Goal: Information Seeking & Learning: Learn about a topic

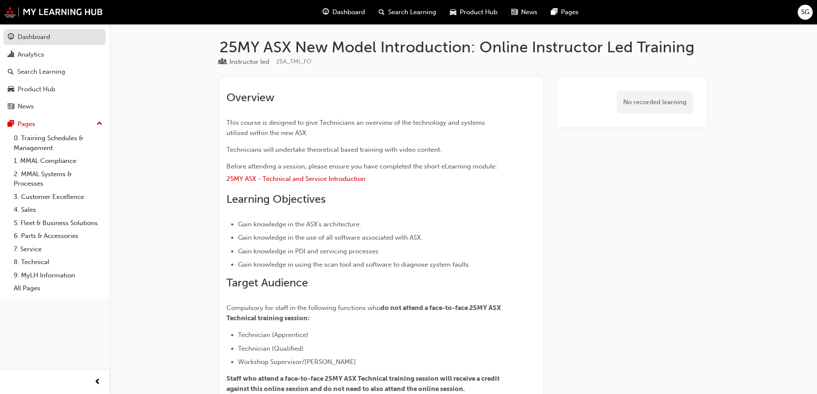
click at [22, 43] on link "Dashboard" at bounding box center [54, 37] width 102 height 16
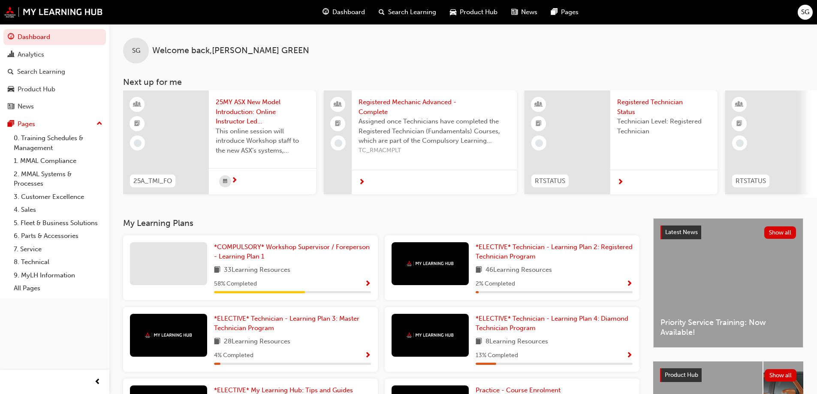
click at [465, 10] on span "Product Hub" at bounding box center [479, 12] width 38 height 10
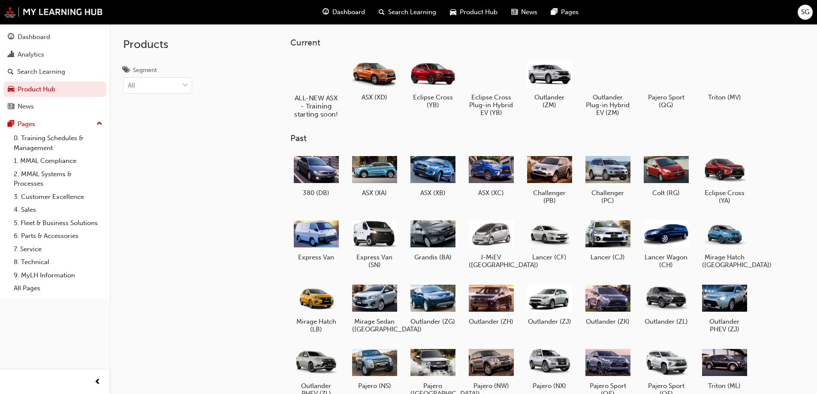
click at [321, 88] on div at bounding box center [316, 73] width 48 height 34
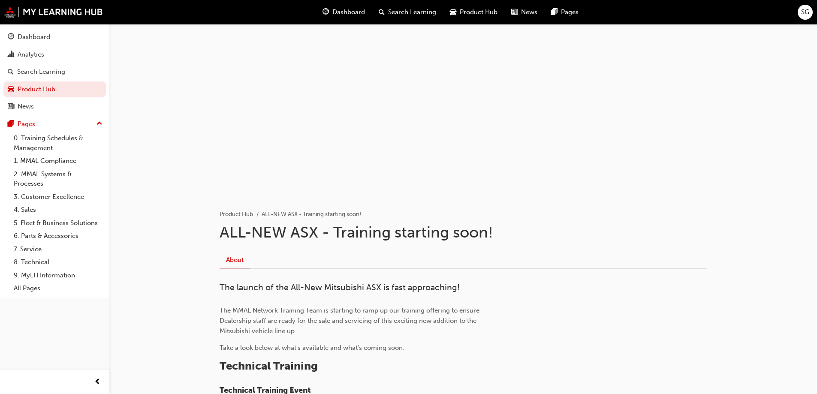
scroll to position [214, 0]
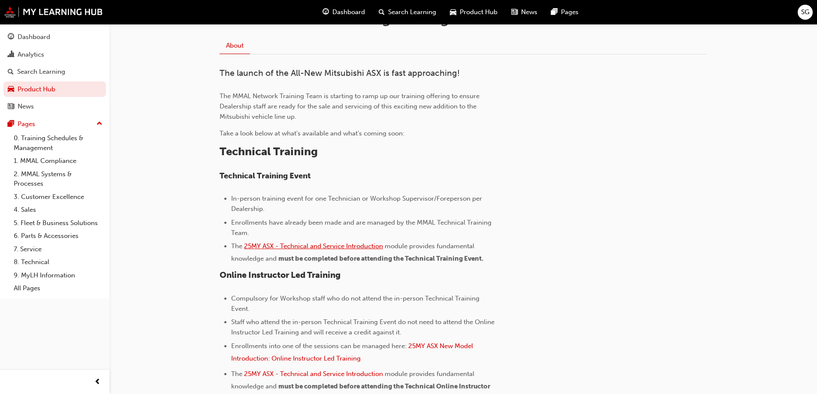
click at [350, 244] on span "25MY ASX - Technical and Service Introduction" at bounding box center [313, 246] width 139 height 8
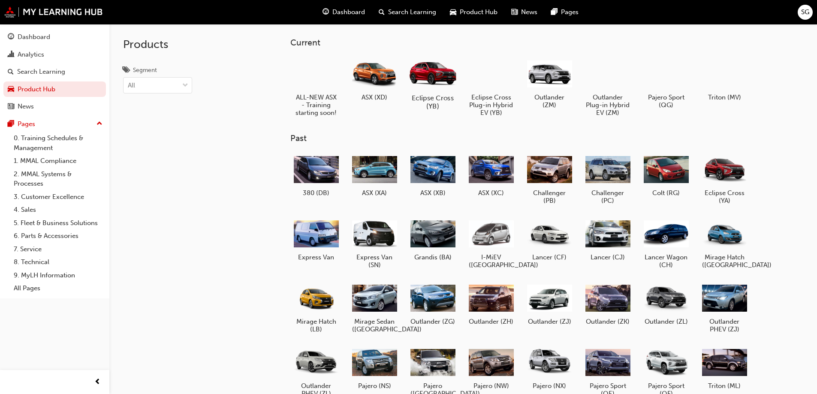
click at [440, 78] on div at bounding box center [433, 73] width 48 height 34
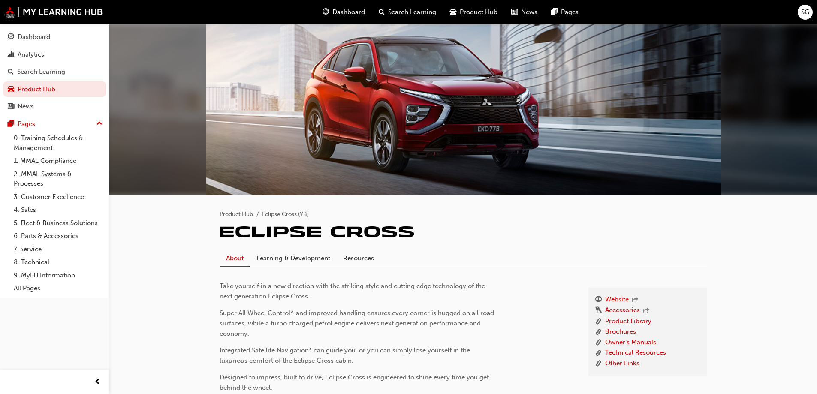
scroll to position [86, 0]
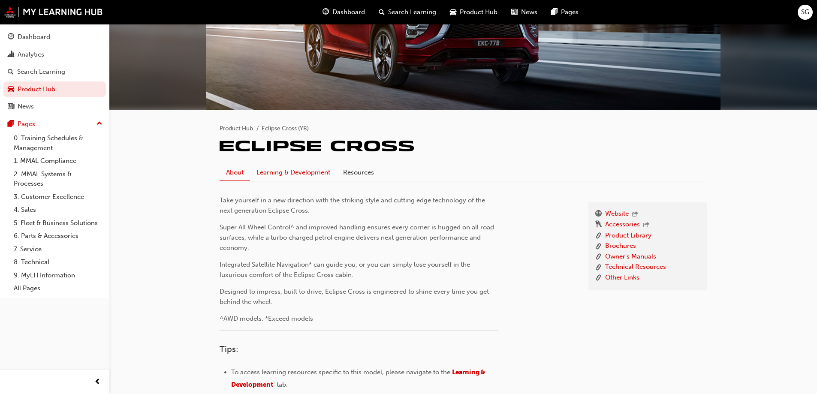
click at [286, 169] on link "Learning & Development" at bounding box center [293, 172] width 87 height 16
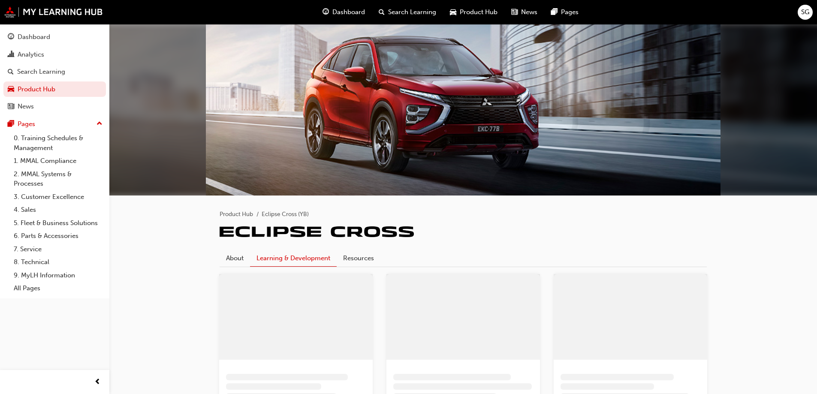
scroll to position [48, 0]
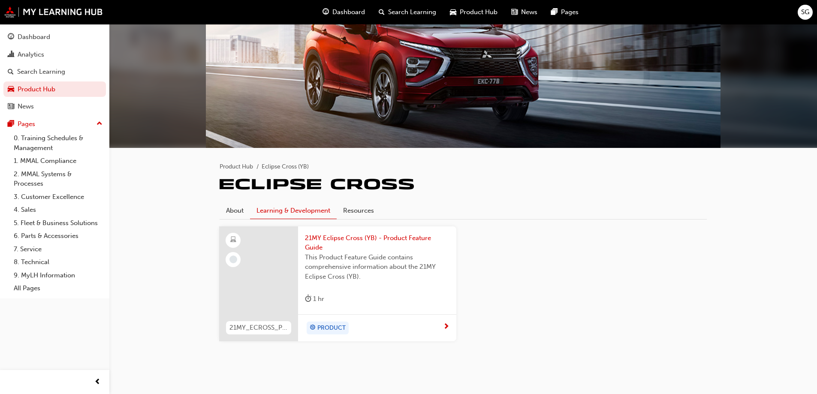
click at [370, 262] on span "This Product Feature Guide contains comprehensive information about the 21MY Ec…" at bounding box center [377, 267] width 145 height 29
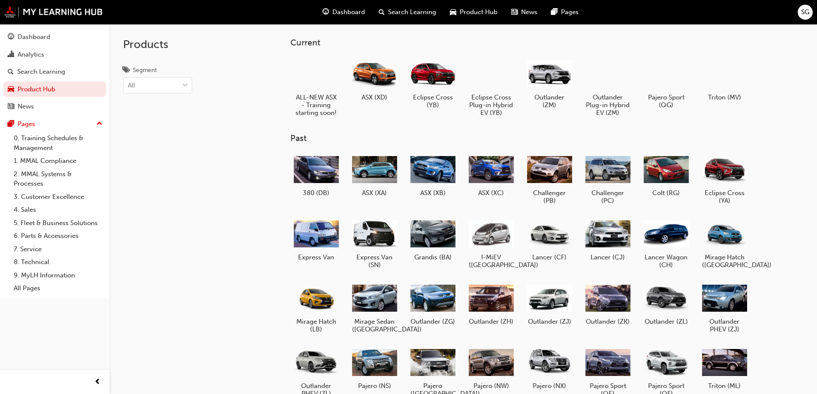
click at [678, 86] on div at bounding box center [666, 74] width 45 height 32
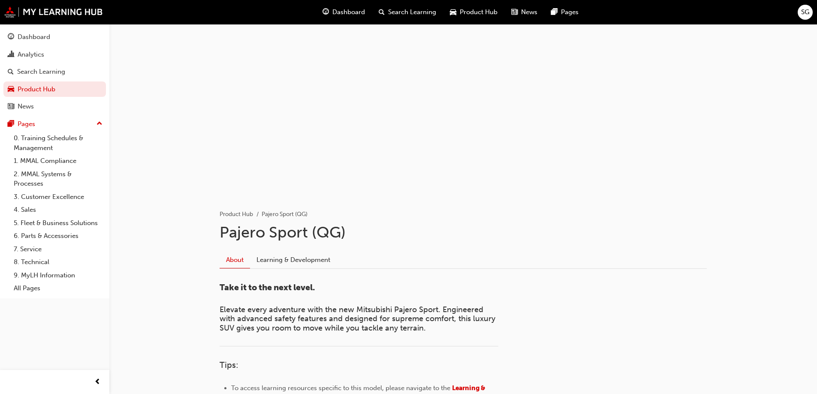
scroll to position [129, 0]
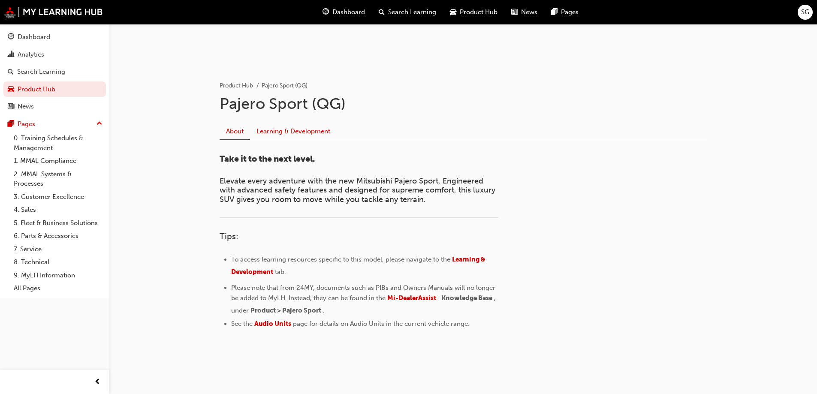
click at [294, 133] on link "Learning & Development" at bounding box center [293, 131] width 87 height 16
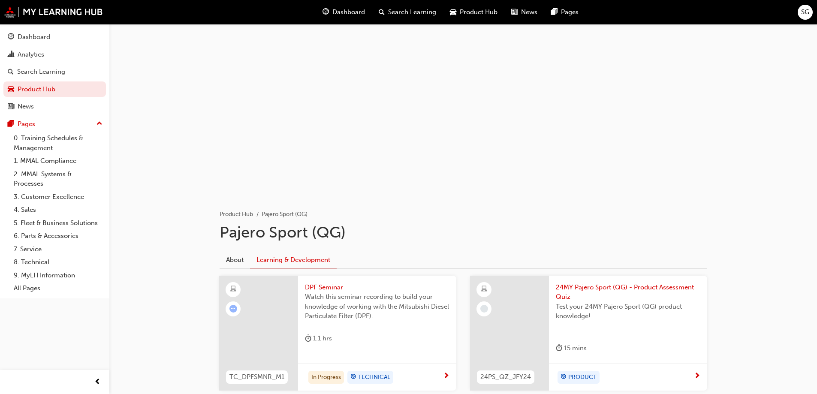
scroll to position [59, 0]
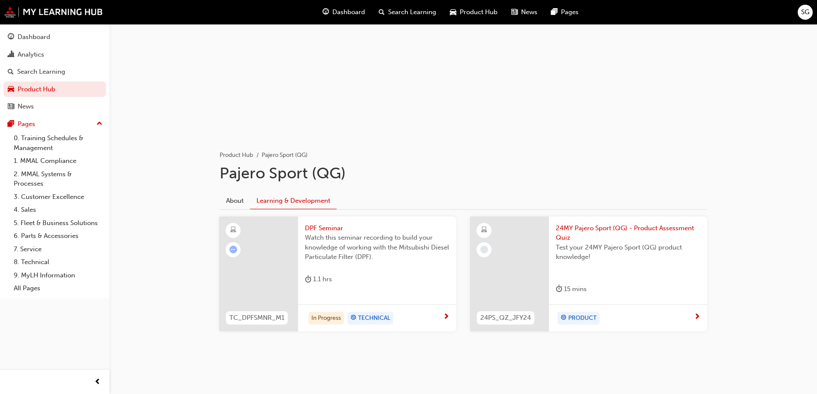
click at [389, 267] on div "DPF Seminar Watch this seminar recording to build your knowledge of working wit…" at bounding box center [377, 256] width 158 height 78
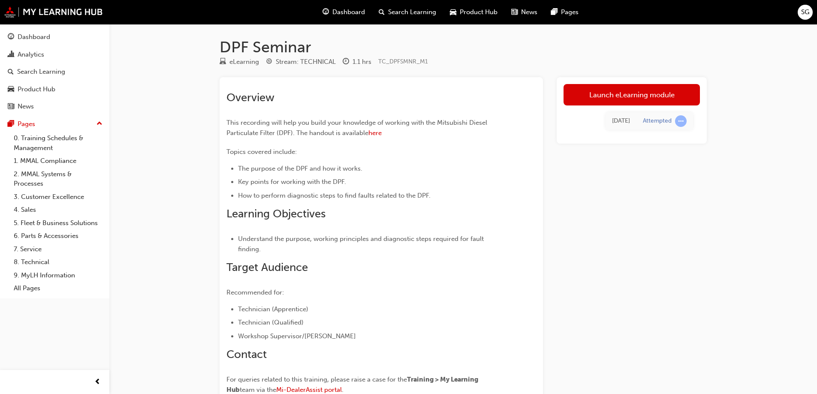
scroll to position [59, 0]
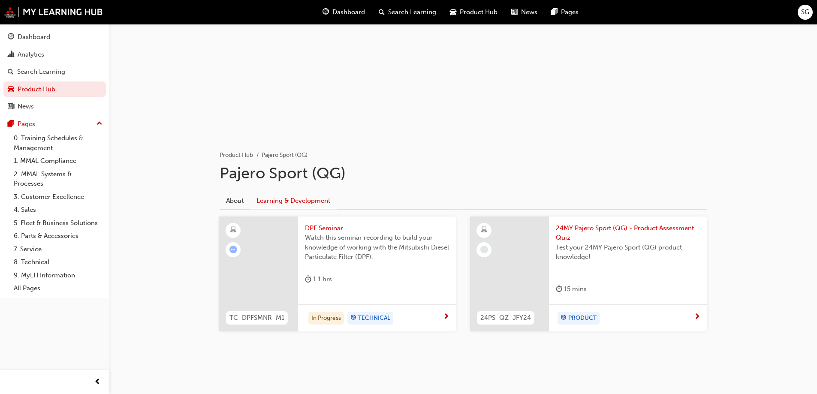
click at [535, 280] on div at bounding box center [509, 274] width 79 height 115
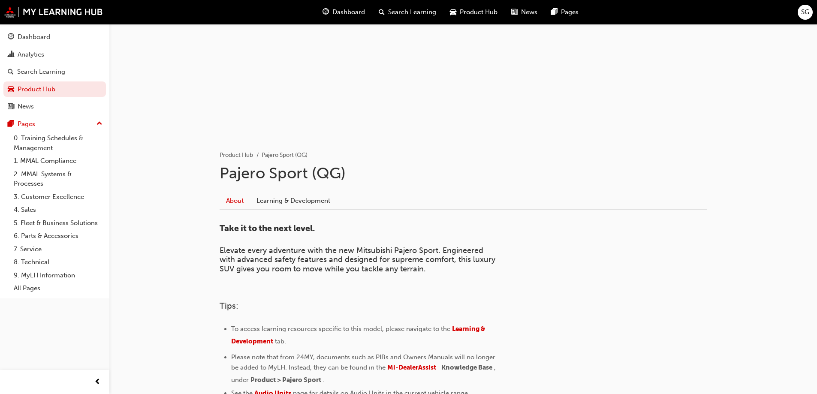
scroll to position [129, 0]
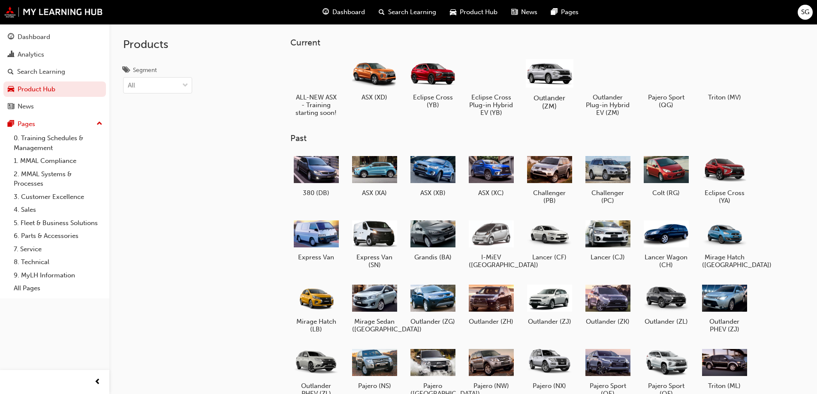
click at [550, 97] on h5 "Outlander (ZM)" at bounding box center [549, 102] width 48 height 16
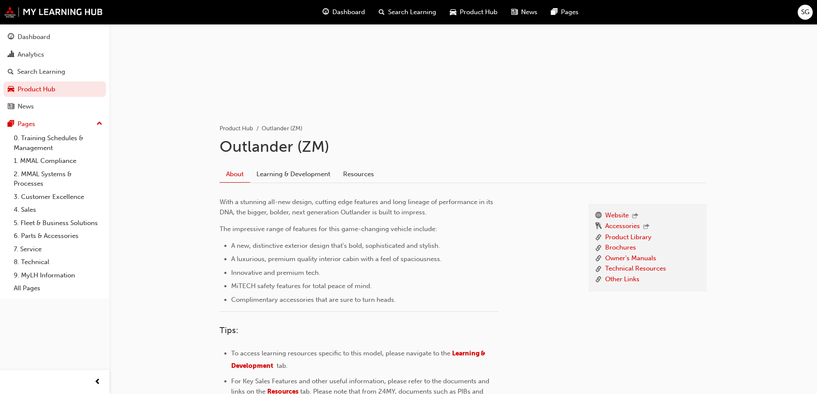
scroll to position [129, 0]
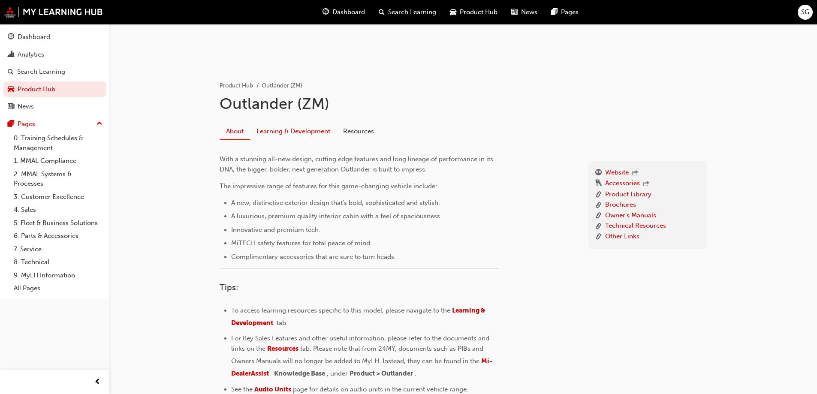
click at [274, 137] on link "Learning & Development" at bounding box center [293, 131] width 87 height 16
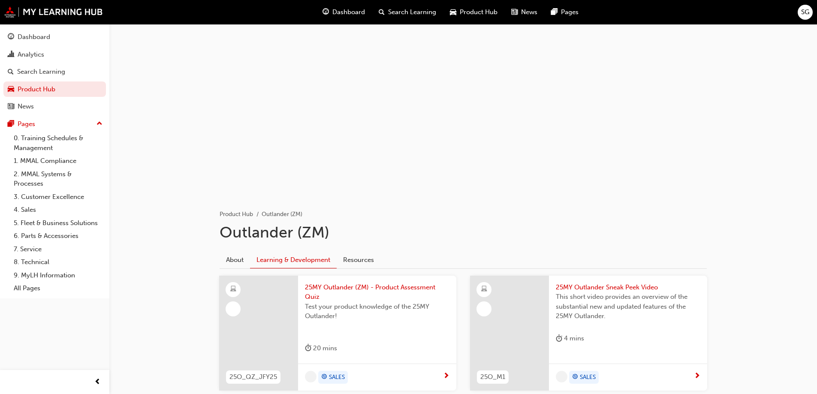
scroll to position [129, 0]
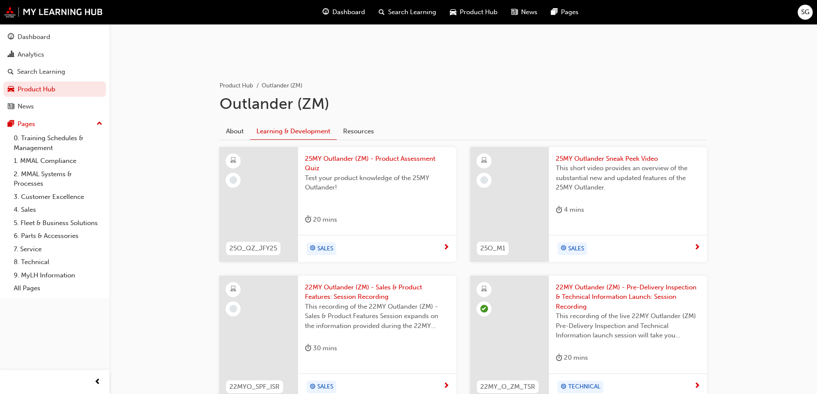
click at [347, 204] on div "Test your product knowledge of the 25MY Outlander!" at bounding box center [377, 190] width 145 height 34
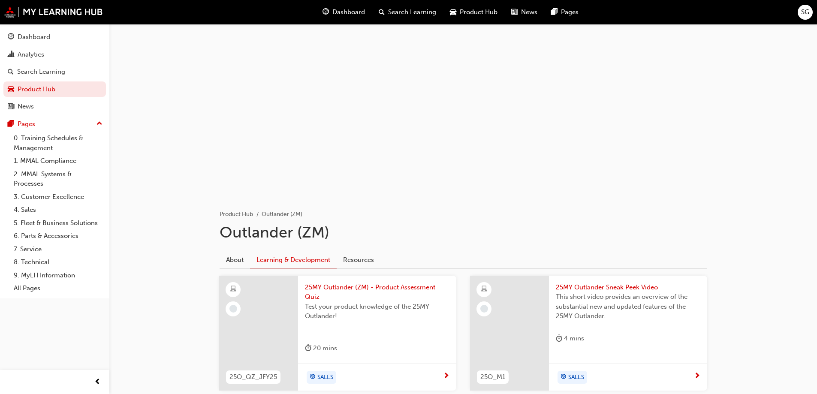
scroll to position [129, 0]
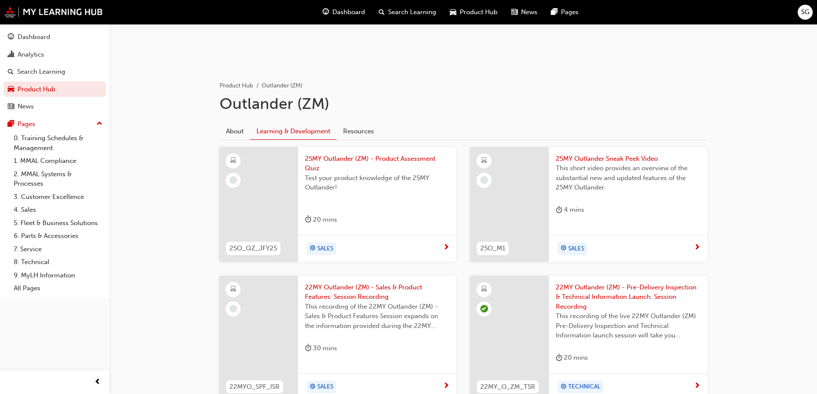
click at [586, 181] on span "This short video provides an overview of the substantial new and updated featur…" at bounding box center [628, 177] width 145 height 29
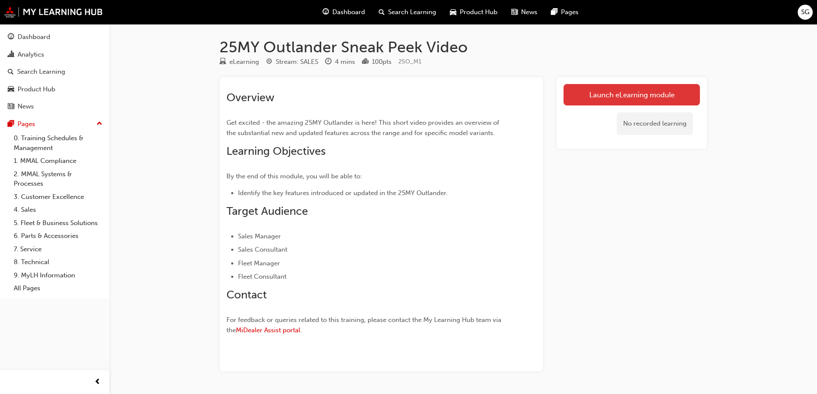
click at [583, 97] on link "Launch eLearning module" at bounding box center [632, 94] width 136 height 21
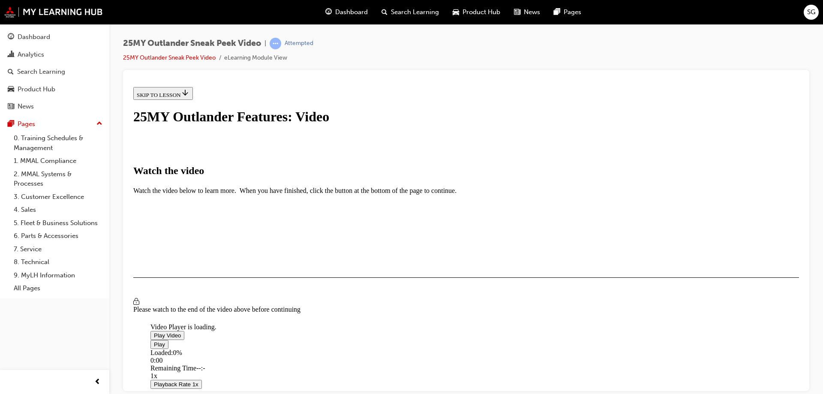
scroll to position [86, 0]
click at [154, 332] on span "Video player" at bounding box center [154, 335] width 0 height 6
click at [154, 341] on span "Video player" at bounding box center [154, 344] width 0 height 6
click at [154, 332] on span "Video player" at bounding box center [154, 335] width 0 height 6
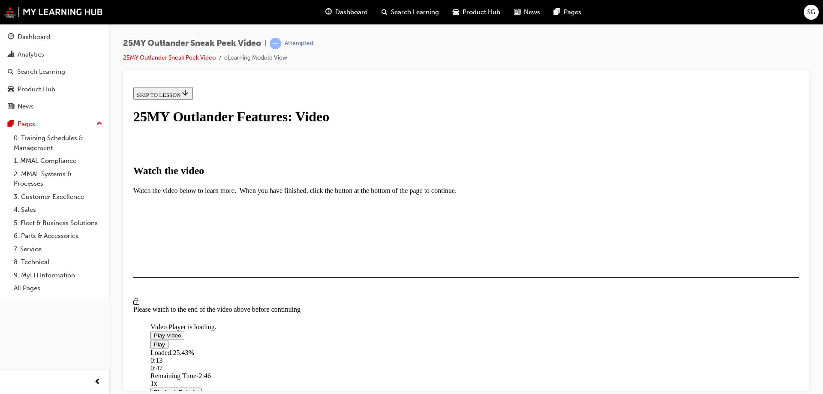
scroll to position [128, 0]
click at [154, 341] on span "Video player" at bounding box center [154, 344] width 0 height 6
click at [217, 306] on div "I HAVE WATCHED THIS VIDEO" at bounding box center [177, 302] width 80 height 7
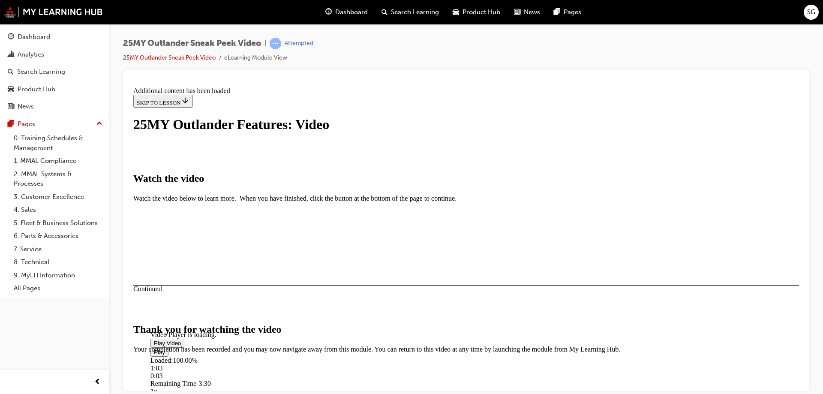
scroll to position [269, 0]
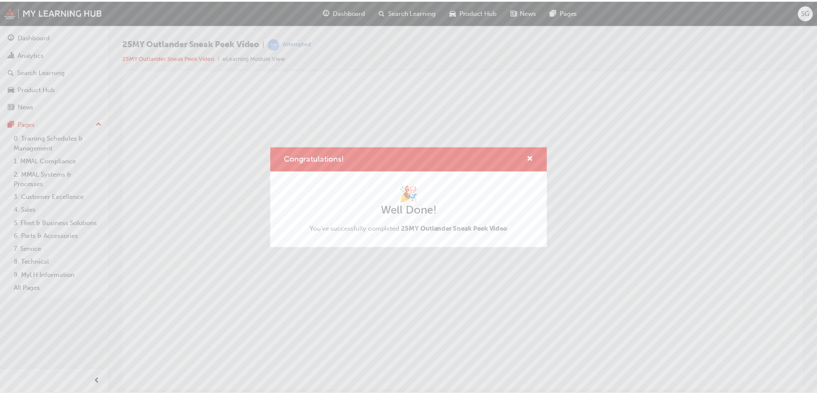
scroll to position [0, 0]
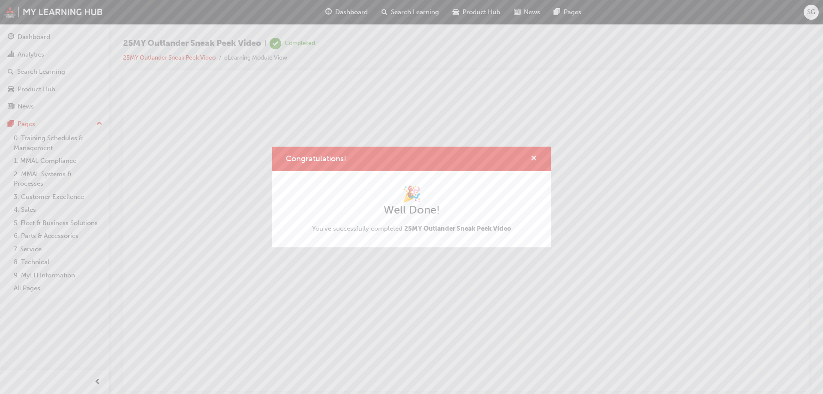
click at [536, 156] on span "cross-icon" at bounding box center [534, 159] width 6 height 8
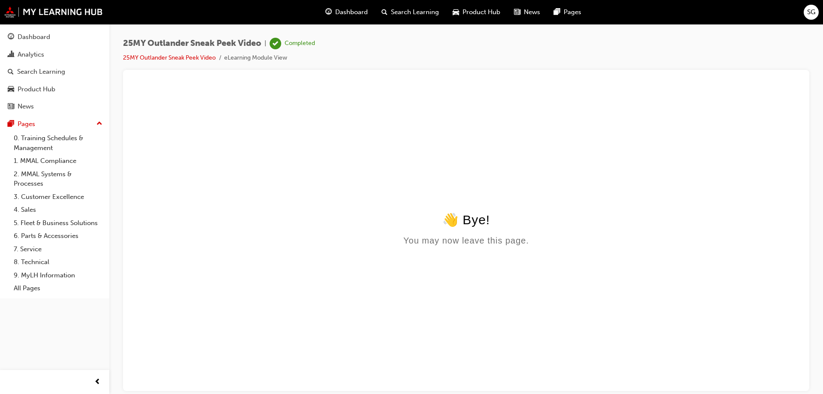
click at [479, 14] on span "Product Hub" at bounding box center [482, 12] width 38 height 10
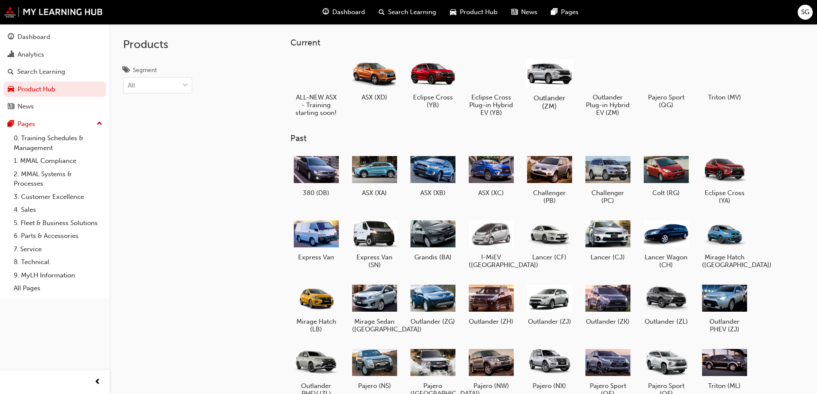
click at [553, 94] on h5 "Outlander (ZM)" at bounding box center [549, 102] width 48 height 16
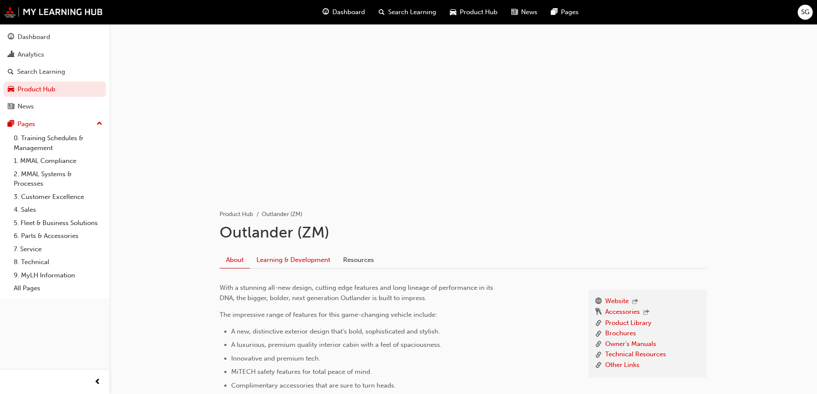
click at [292, 259] on link "Learning & Development" at bounding box center [293, 260] width 87 height 16
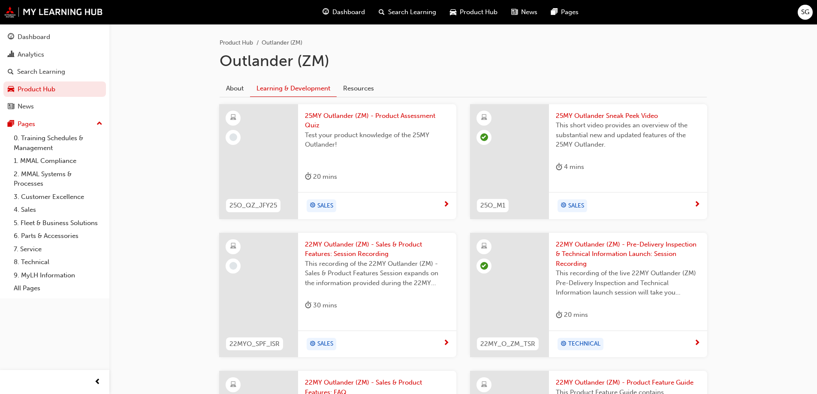
scroll to position [257, 0]
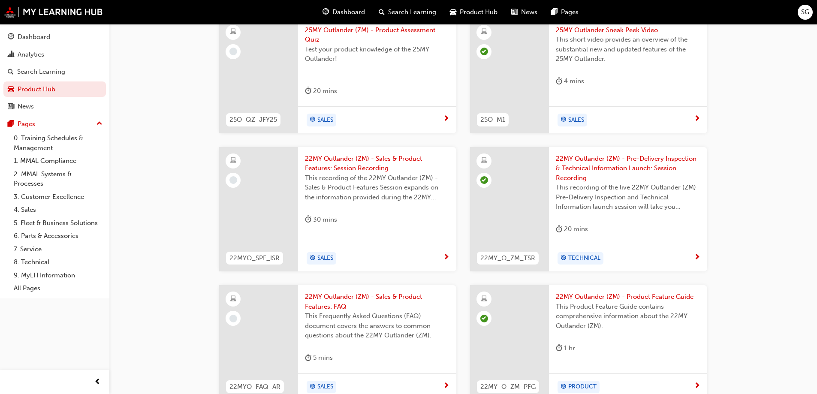
click at [356, 168] on span "22MY Outlander (ZM) - Sales & Product Features: Session Recording" at bounding box center [377, 163] width 145 height 19
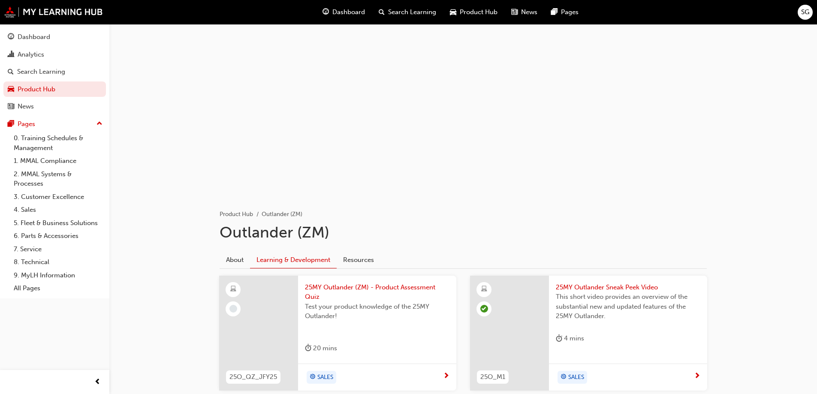
scroll to position [257, 0]
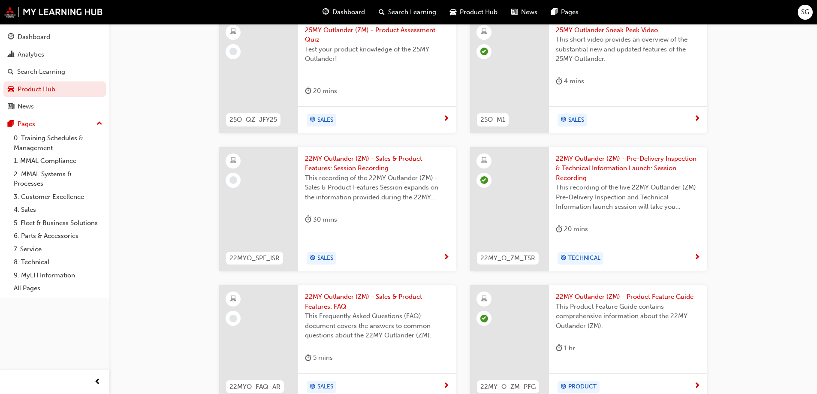
click at [247, 75] on div at bounding box center [258, 75] width 79 height 115
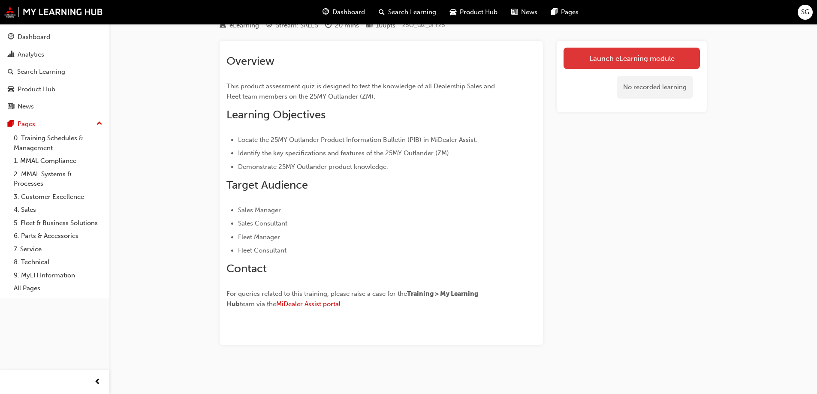
click at [572, 64] on link "Launch eLearning module" at bounding box center [632, 58] width 136 height 21
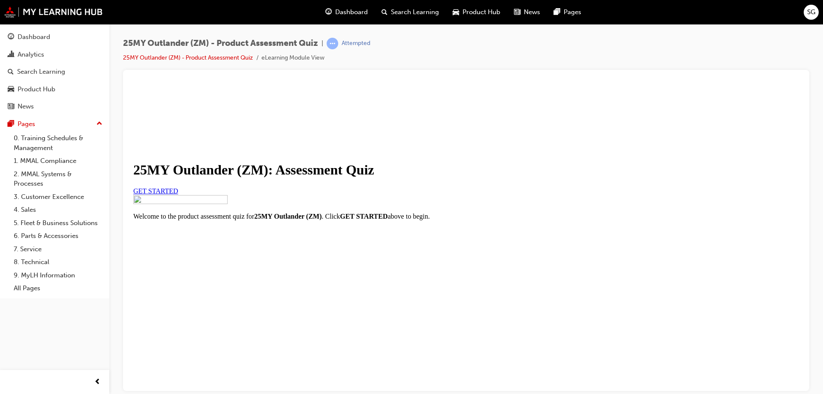
click at [178, 194] on span "GET STARTED" at bounding box center [155, 190] width 45 height 7
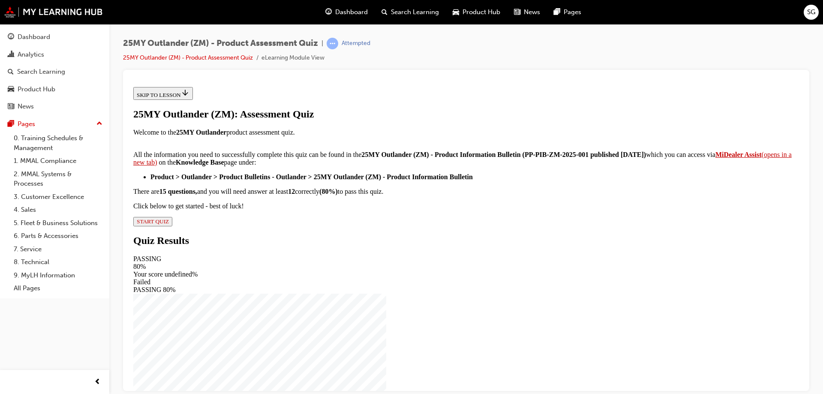
scroll to position [139, 0]
click at [169, 224] on span "START QUIZ" at bounding box center [153, 221] width 32 height 6
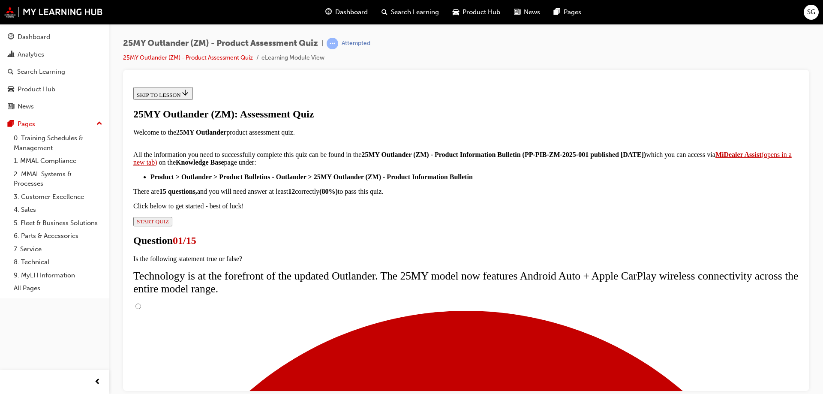
click at [141, 303] on input "True" at bounding box center [139, 306] width 6 height 6
radio input "true"
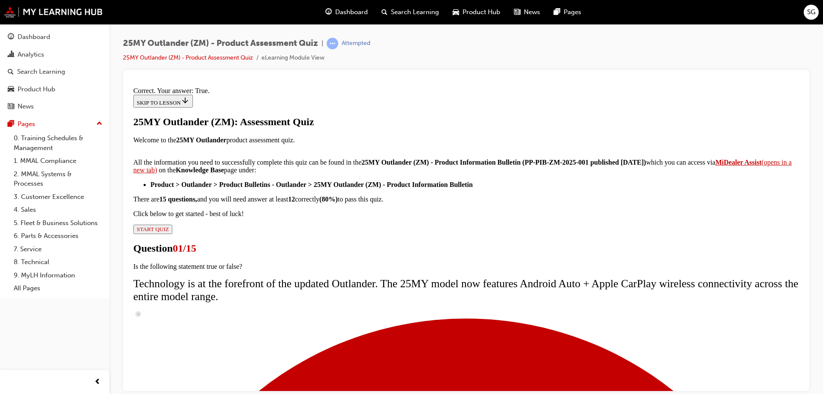
scroll to position [100, 0]
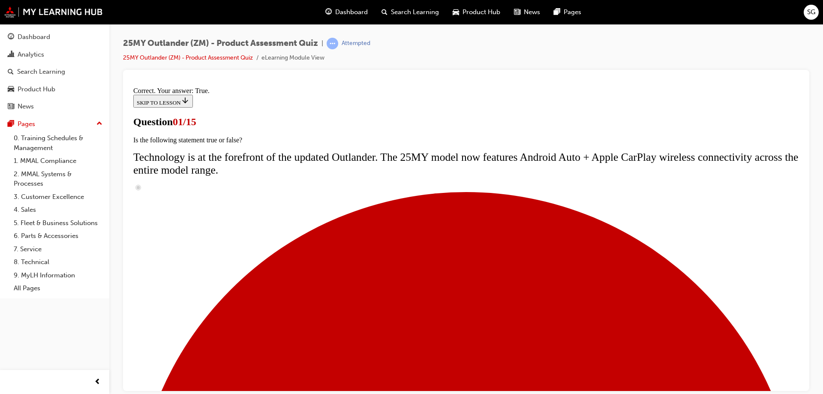
scroll to position [87, 0]
radio input "true"
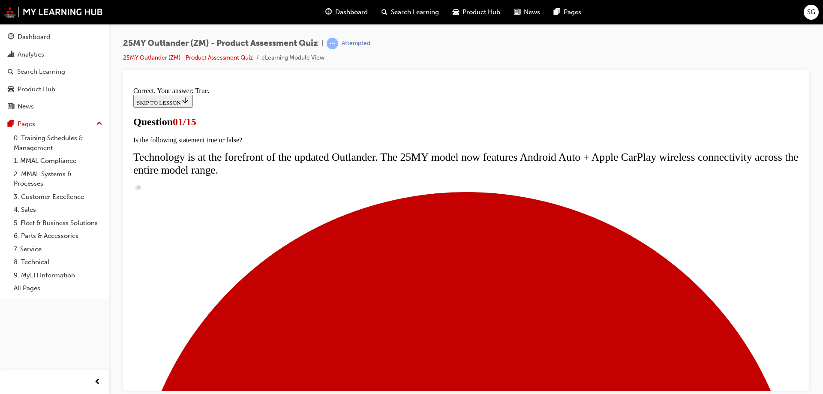
radio input "true"
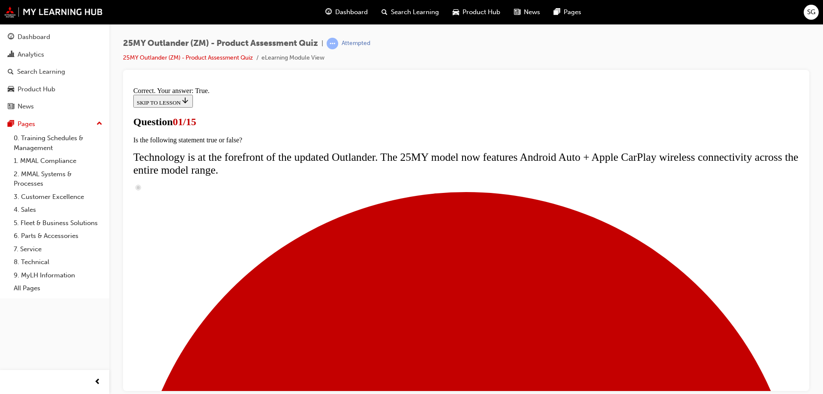
scroll to position [156, 0]
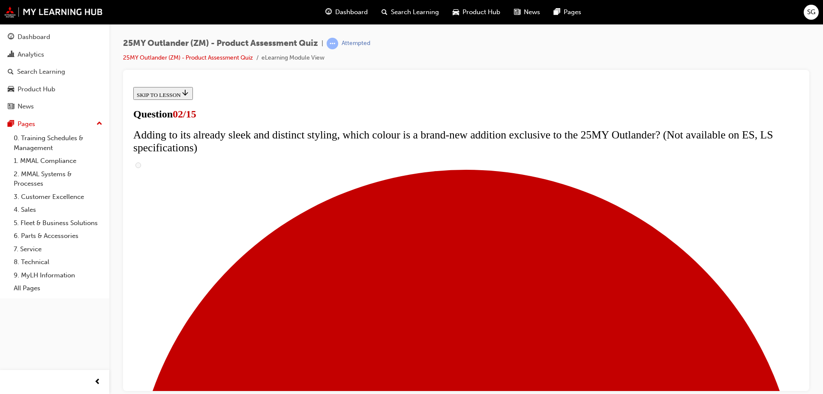
scroll to position [173, 0]
checkbox input "true"
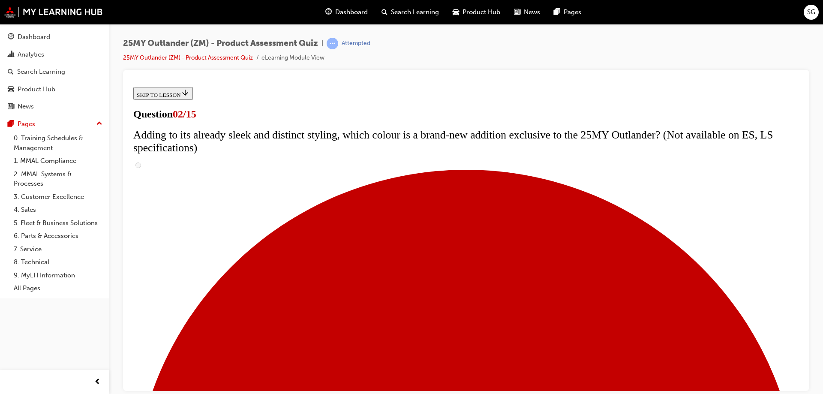
checkbox input "false"
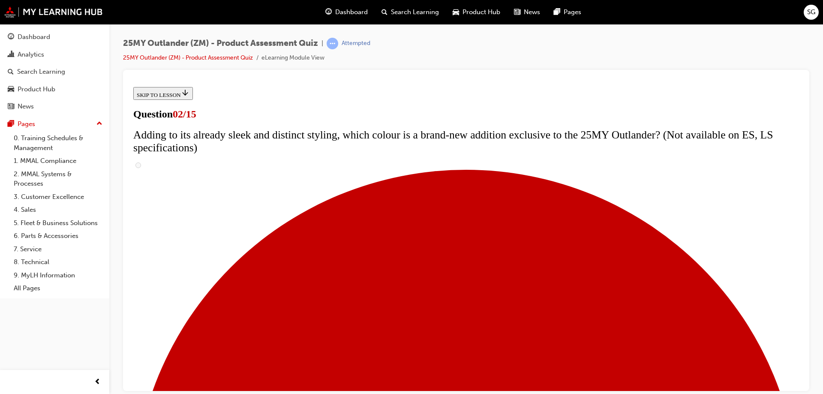
checkbox input "true"
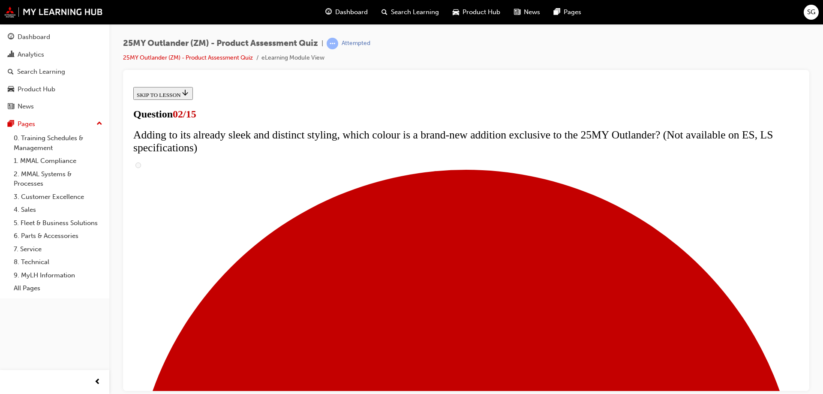
checkbox input "true"
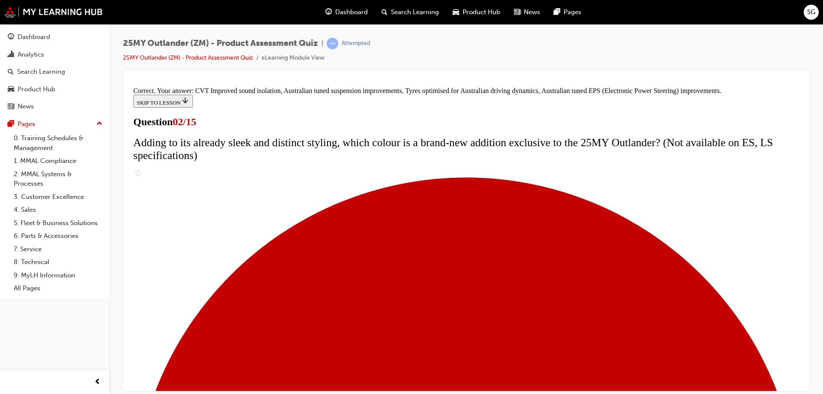
scroll to position [238, 0]
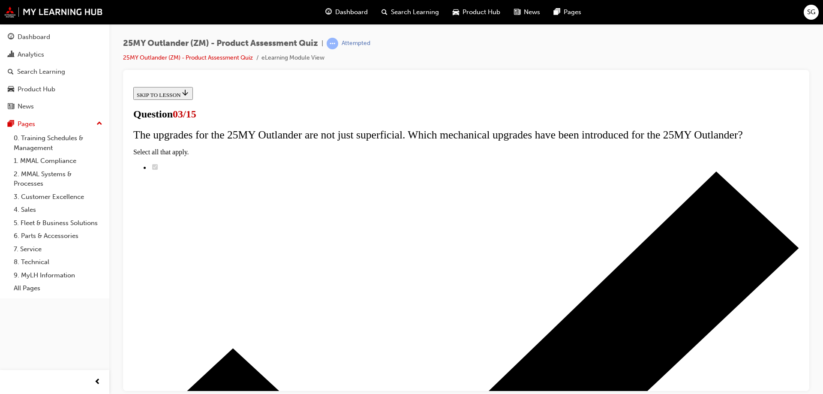
scroll to position [87, 0]
radio input "true"
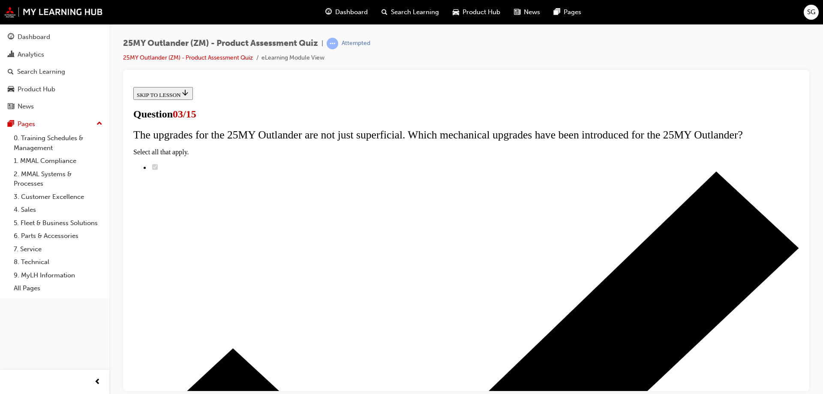
radio input "true"
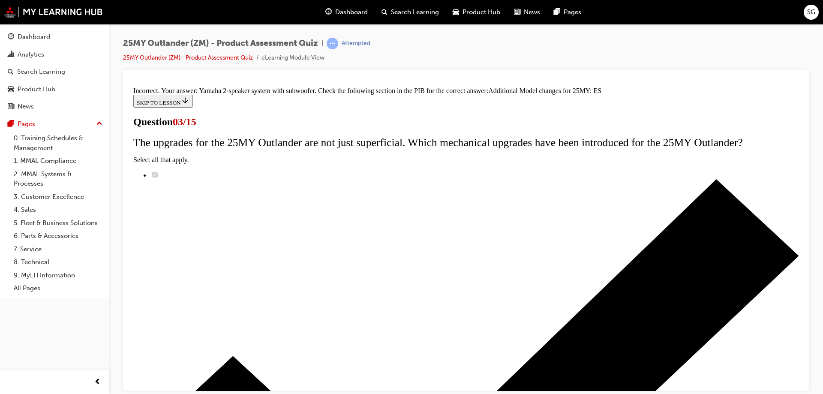
scroll to position [173, 0]
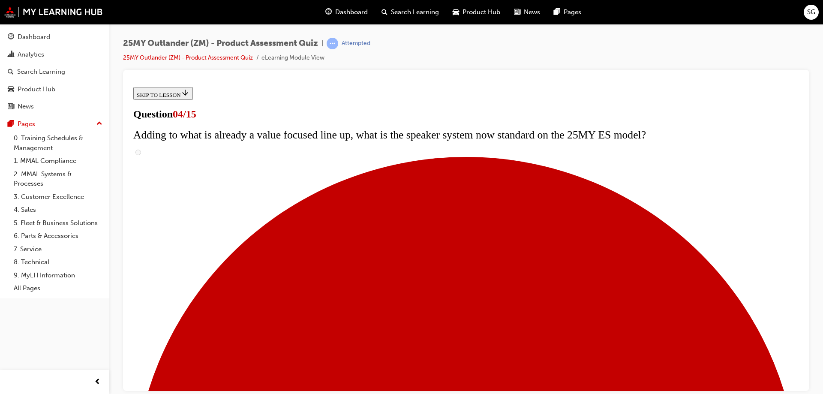
scroll to position [87, 0]
checkbox input "true"
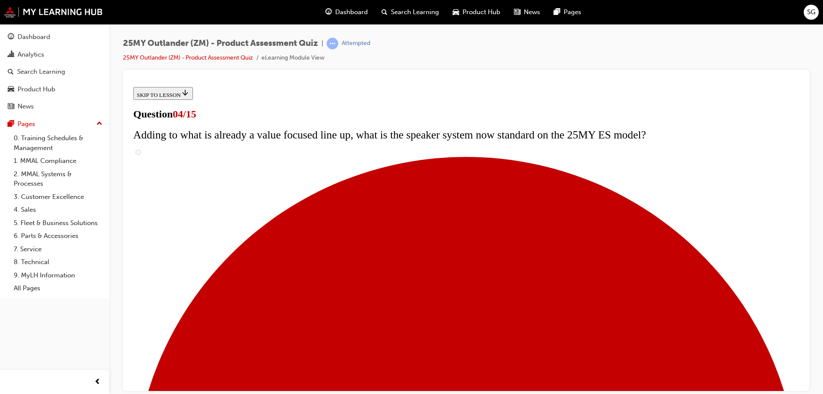
checkbox input "true"
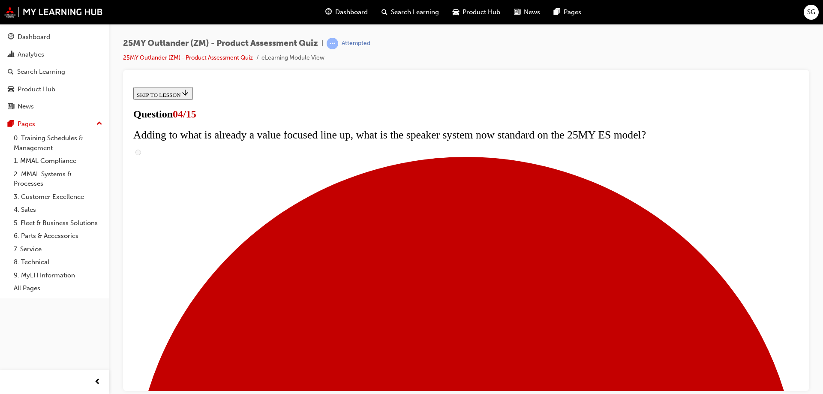
checkbox input "true"
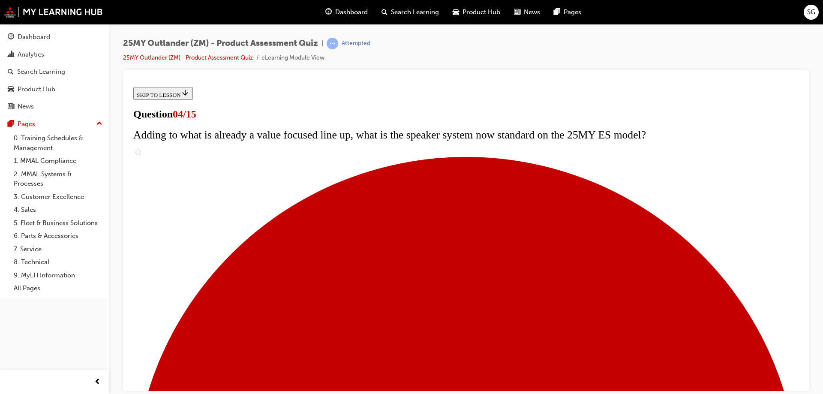
checkbox input "true"
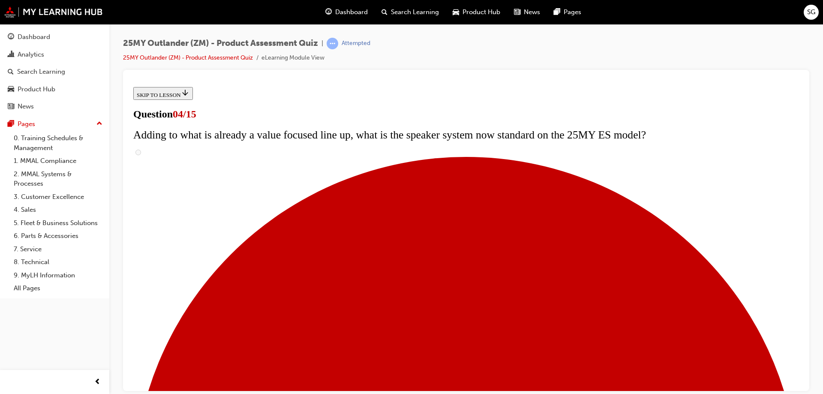
checkbox input "true"
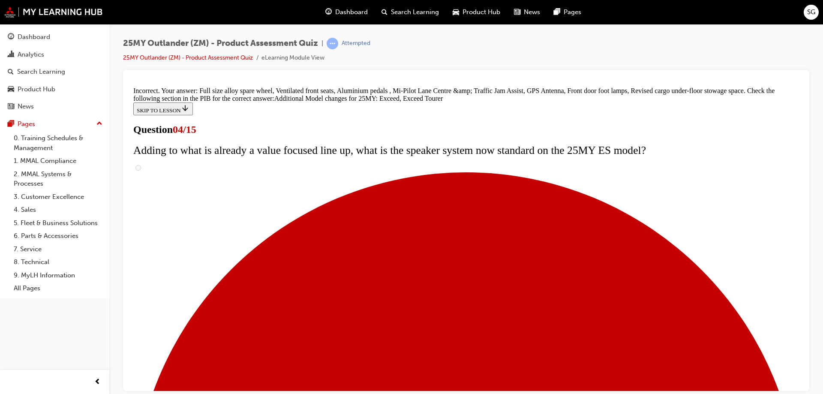
scroll to position [196, 0]
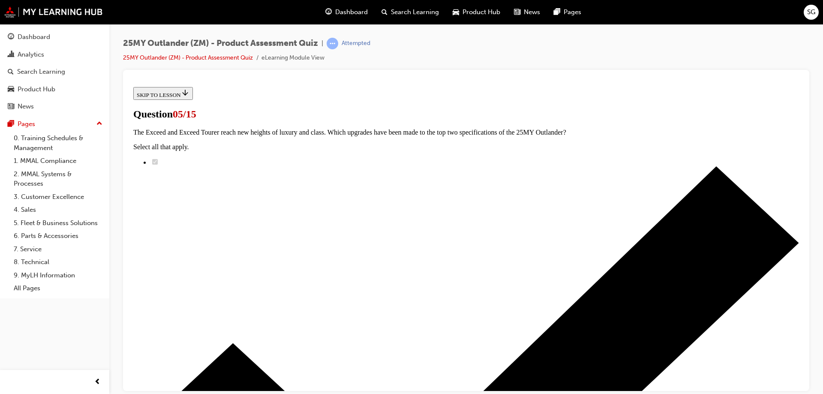
radio input "true"
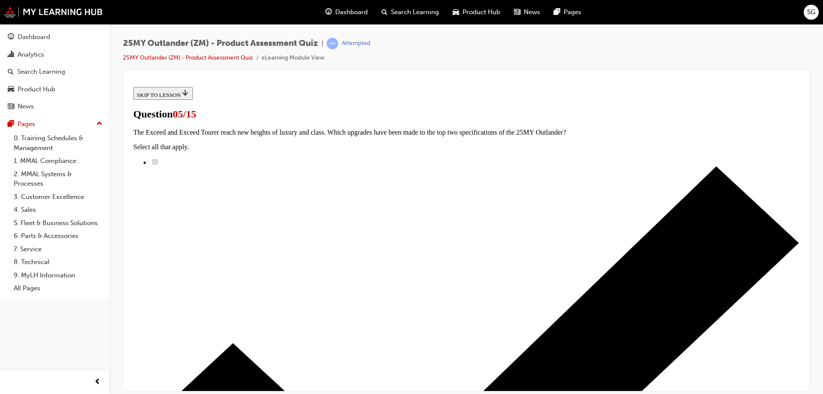
radio input "true"
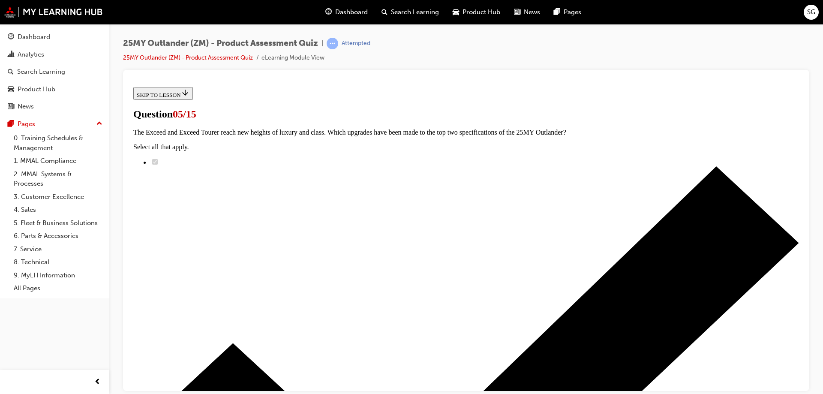
radio input "true"
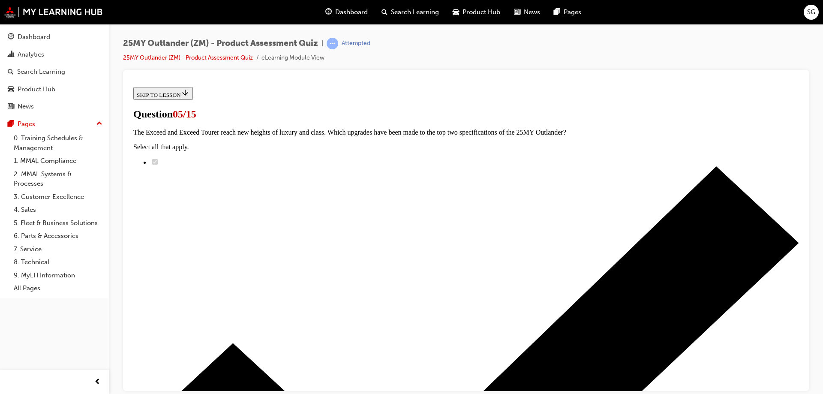
radio input "true"
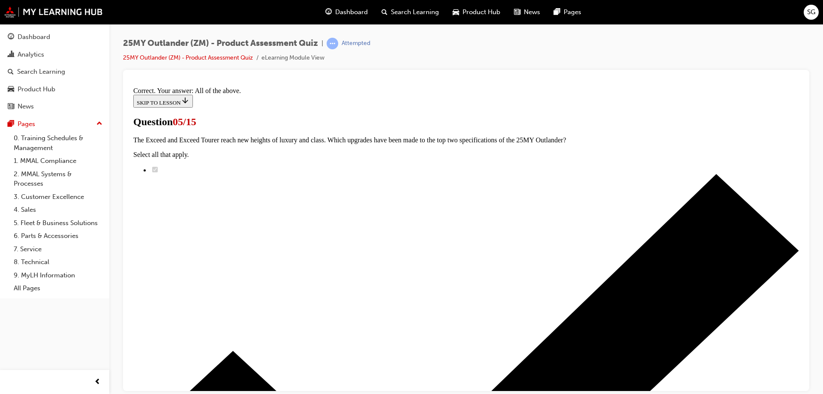
scroll to position [208, 0]
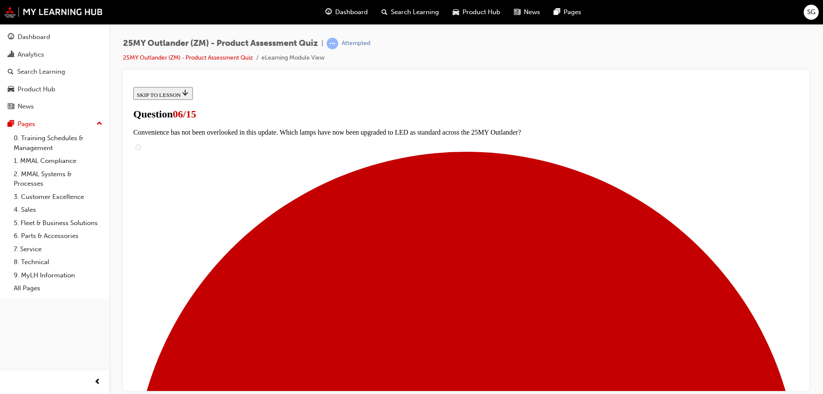
scroll to position [173, 0]
radio input "true"
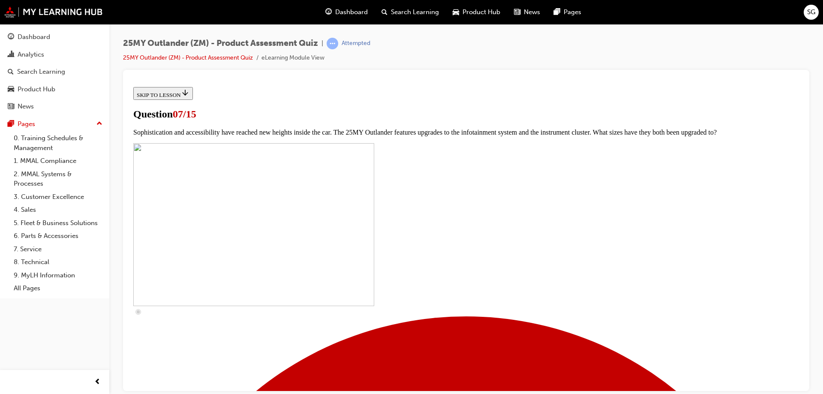
scroll to position [301, 0]
checkbox input "true"
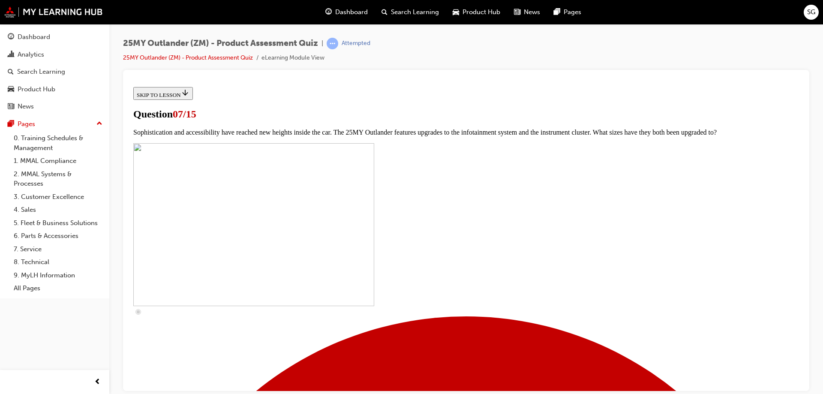
checkbox input "true"
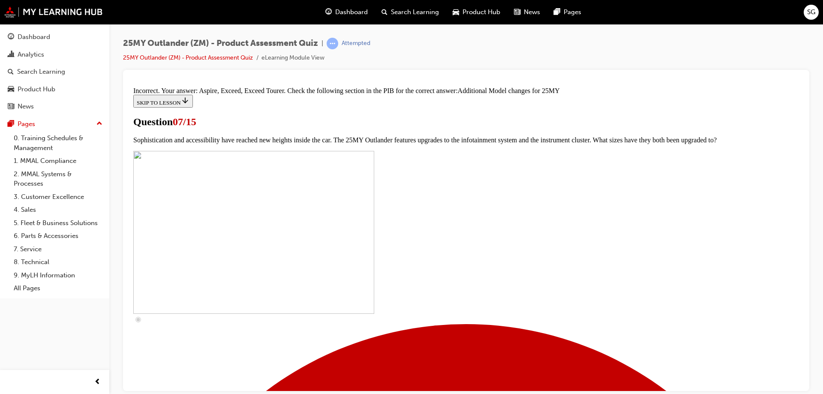
scroll to position [440, 0]
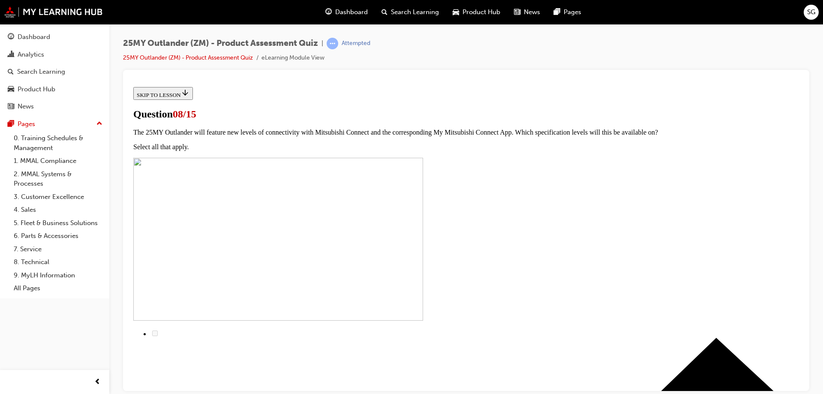
scroll to position [44, 0]
radio input "true"
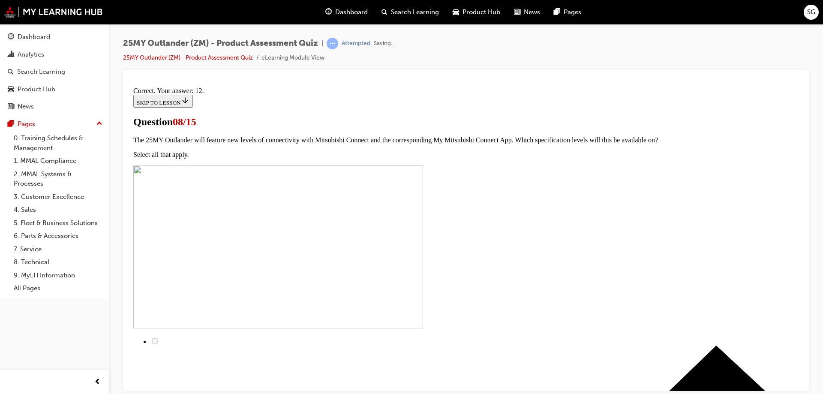
scroll to position [140, 0]
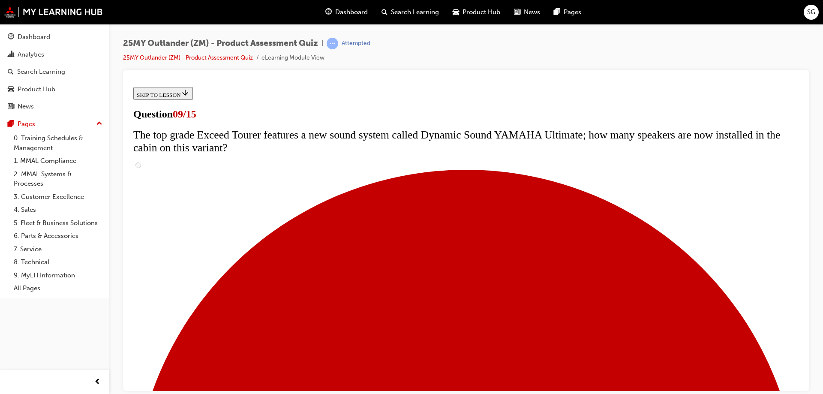
scroll to position [344, 0]
radio input "true"
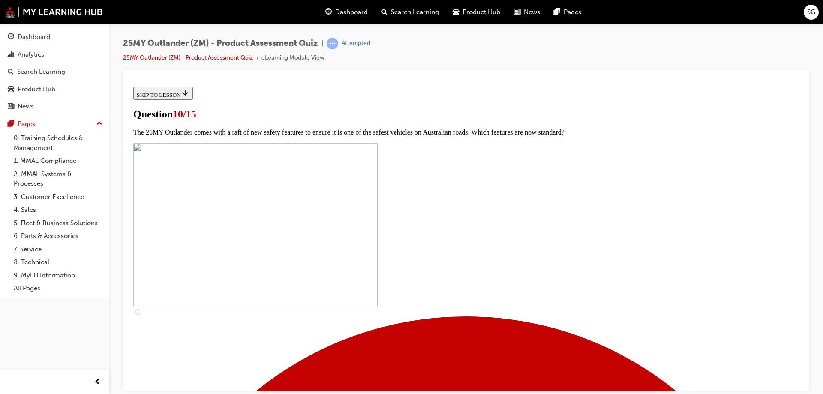
scroll to position [301, 0]
checkbox input "true"
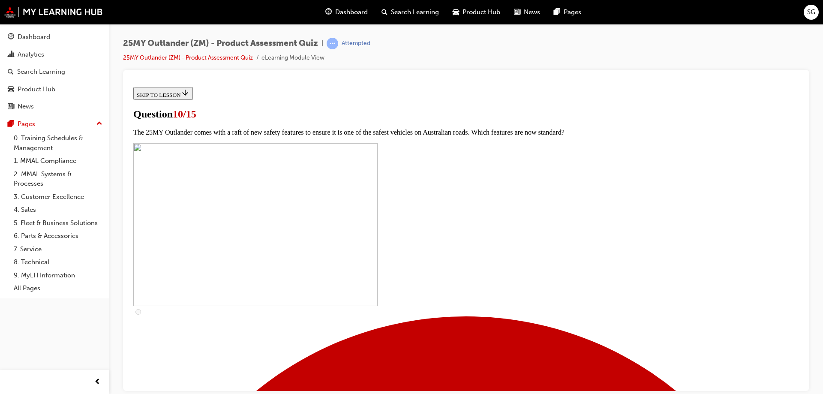
checkbox input "true"
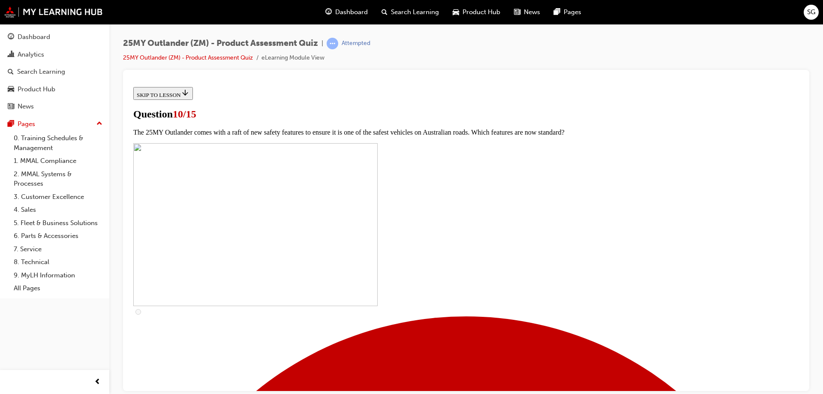
checkbox input "true"
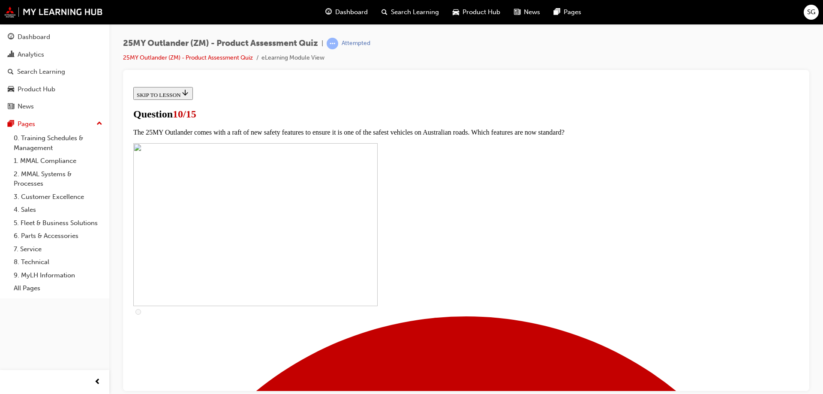
checkbox input "true"
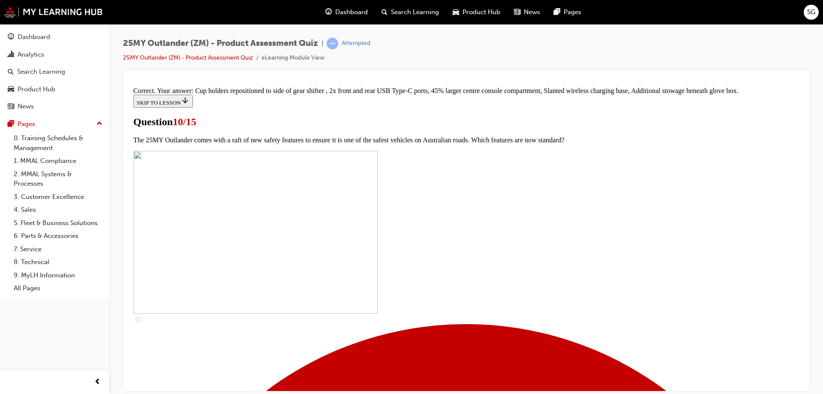
scroll to position [259, 0]
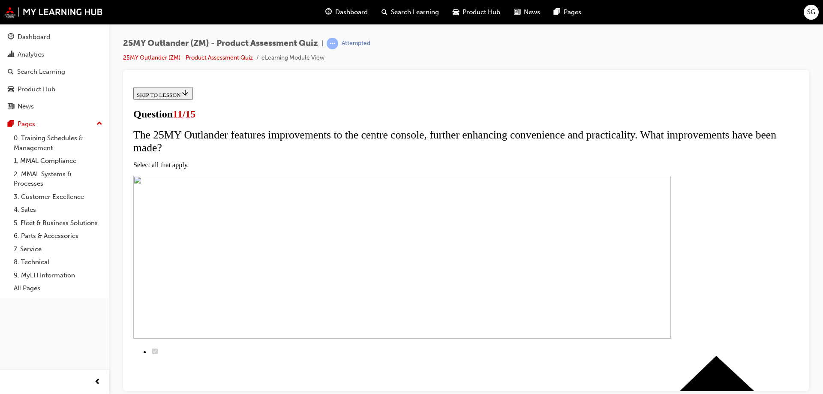
scroll to position [87, 0]
checkbox input "true"
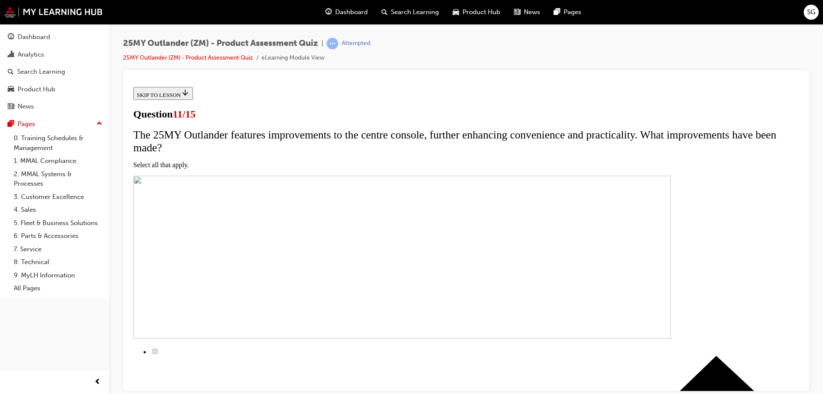
checkbox input "true"
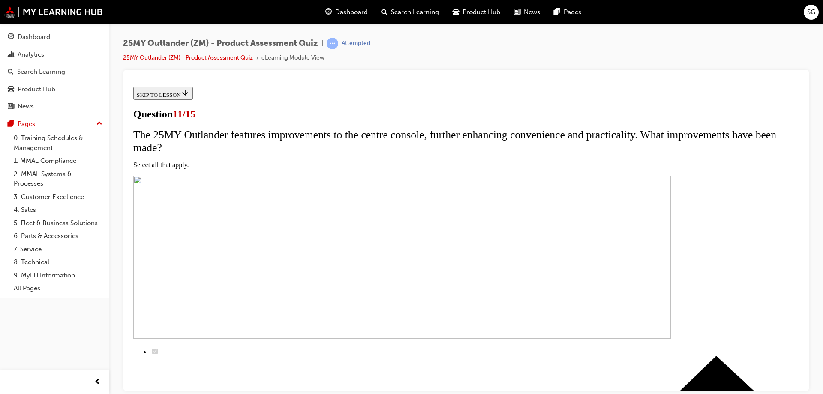
scroll to position [151, 0]
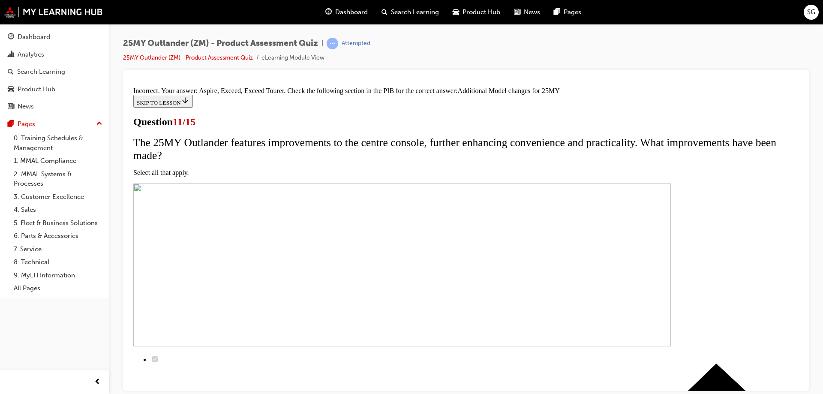
scroll to position [236, 0]
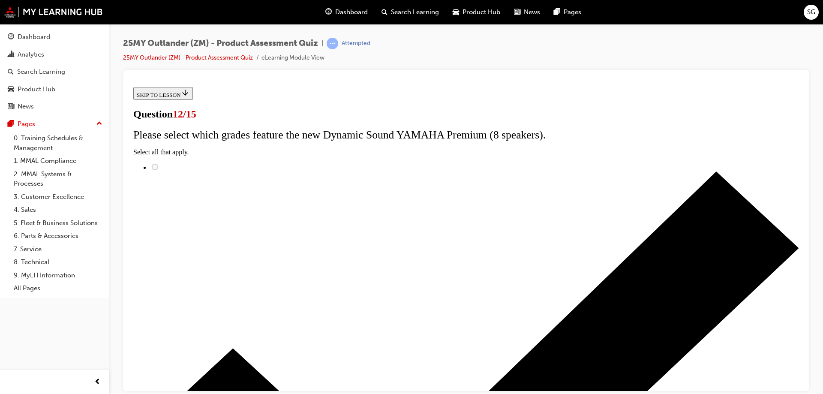
radio input "true"
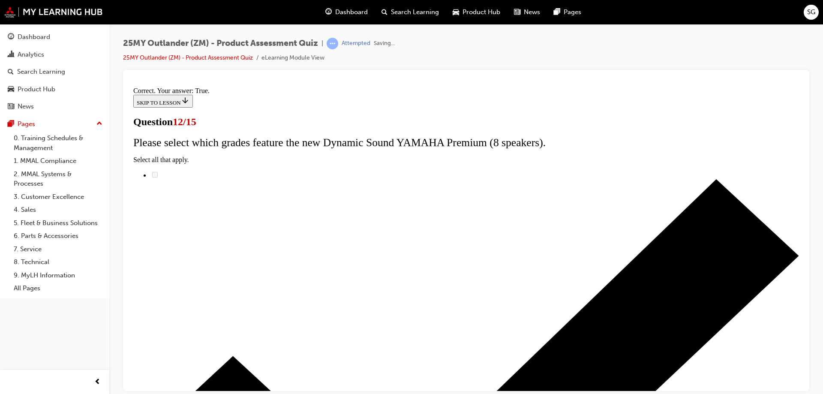
scroll to position [100, 0]
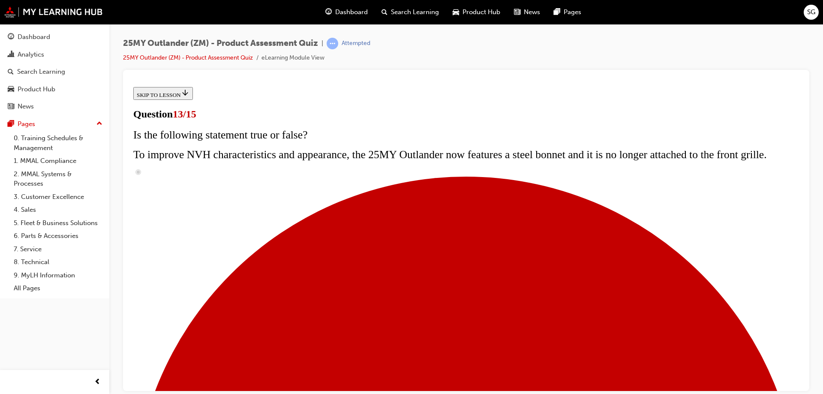
scroll to position [130, 0]
radio input "true"
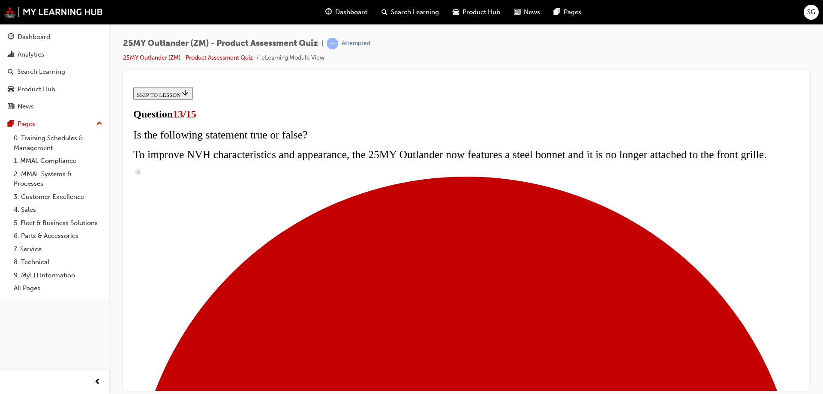
radio input "true"
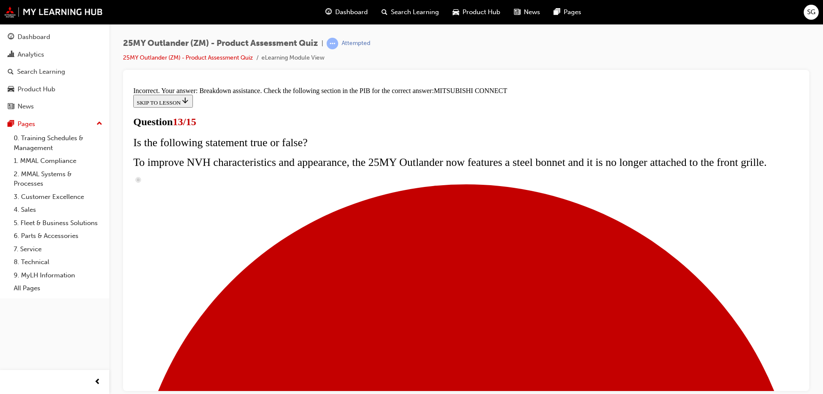
scroll to position [216, 0]
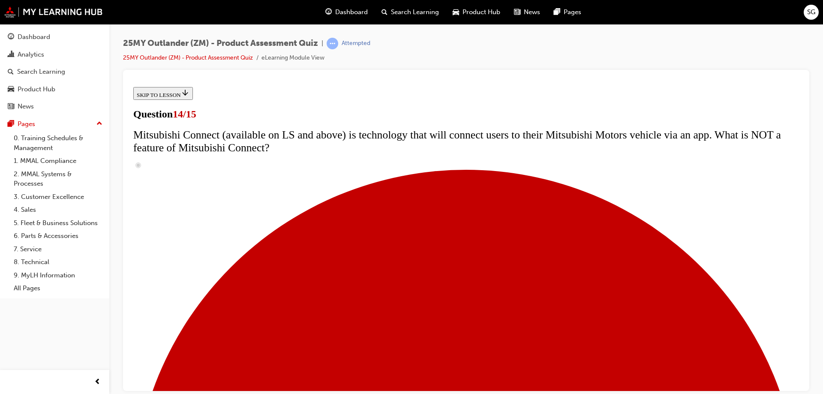
radio input "true"
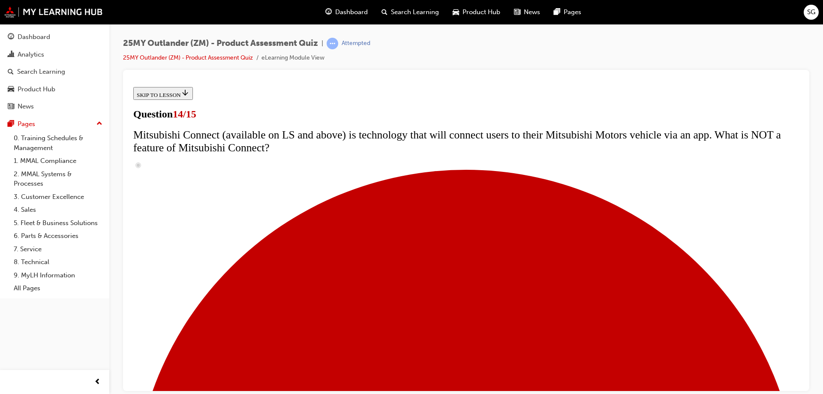
radio input "true"
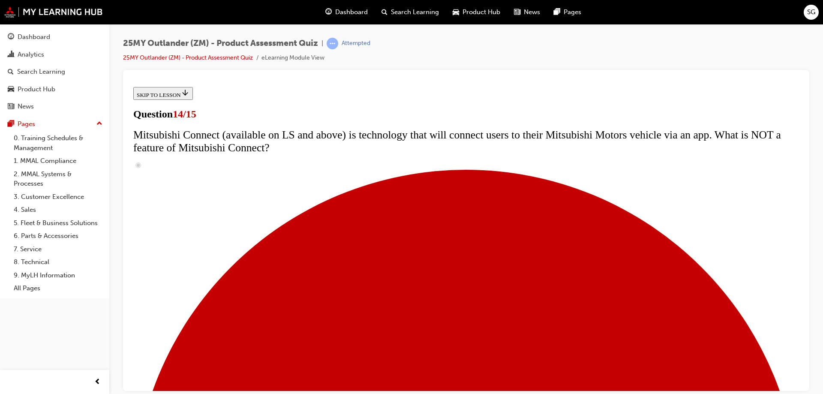
radio input "true"
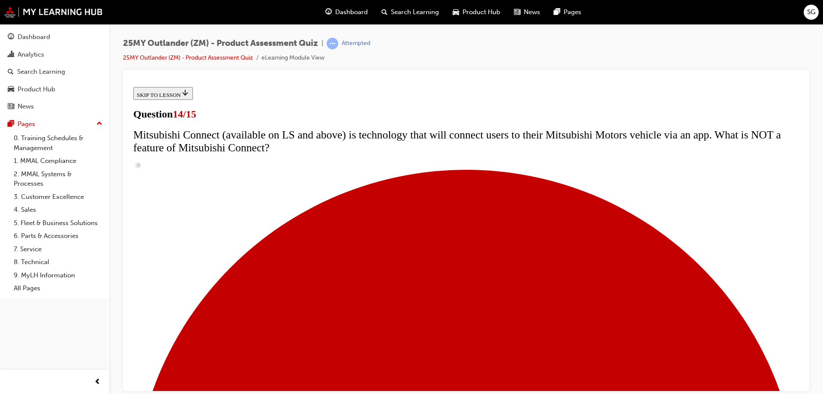
radio input "true"
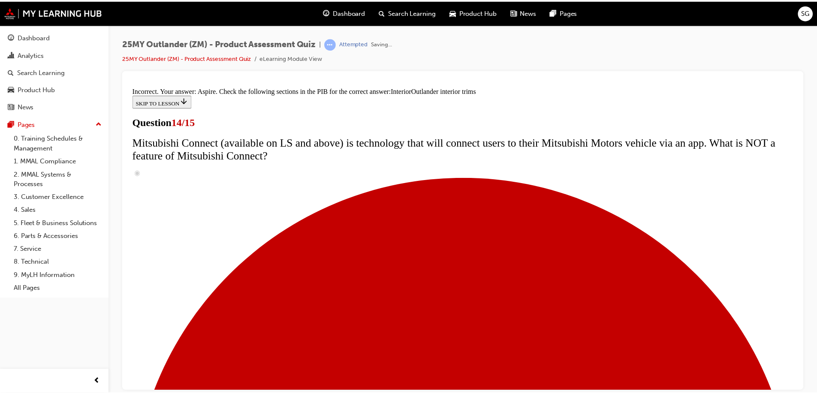
scroll to position [430, 0]
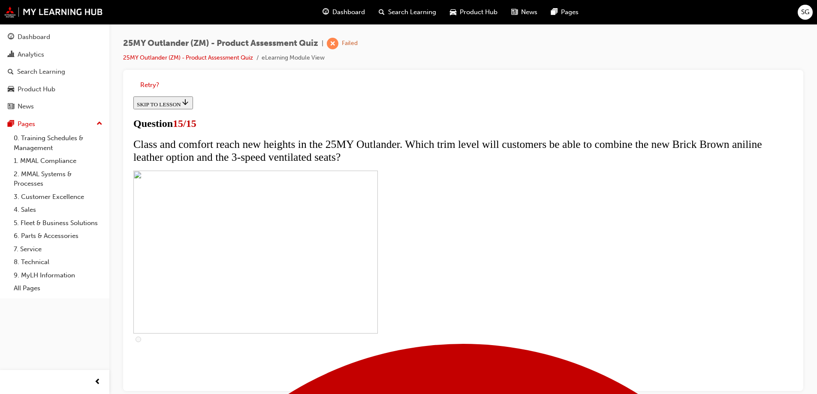
scroll to position [6, 0]
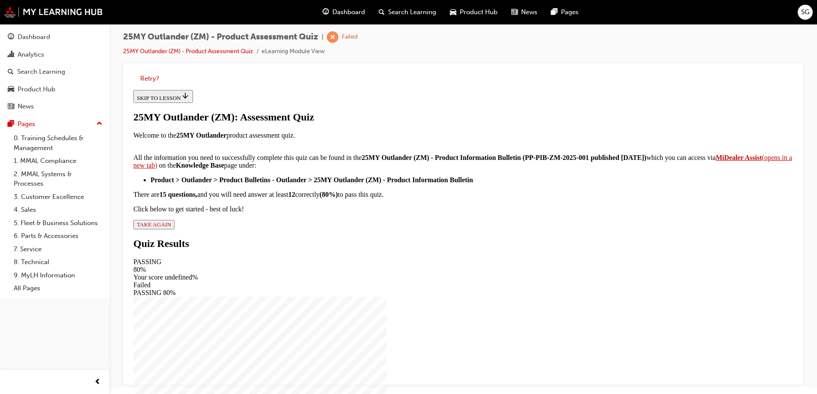
scroll to position [139, 0]
click at [171, 228] on span "TAKE AGAIN" at bounding box center [154, 224] width 34 height 6
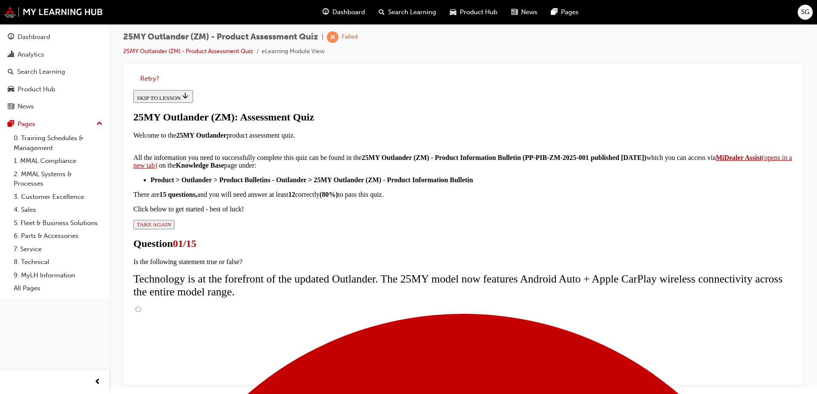
scroll to position [1, 0]
click at [141, 307] on input "True" at bounding box center [139, 310] width 6 height 6
radio input "true"
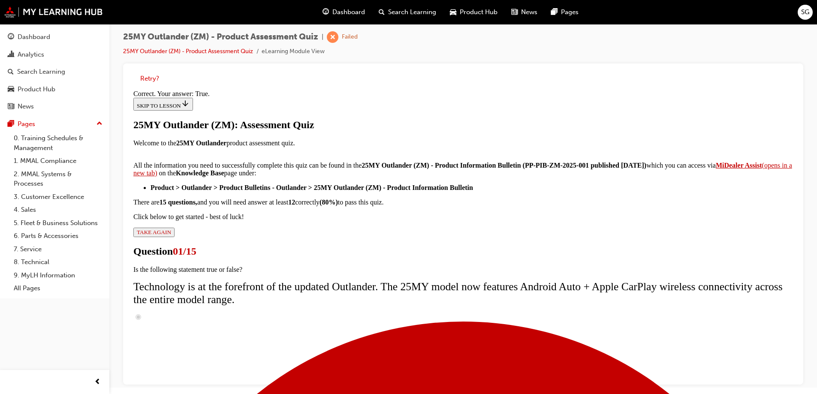
scroll to position [90, 0]
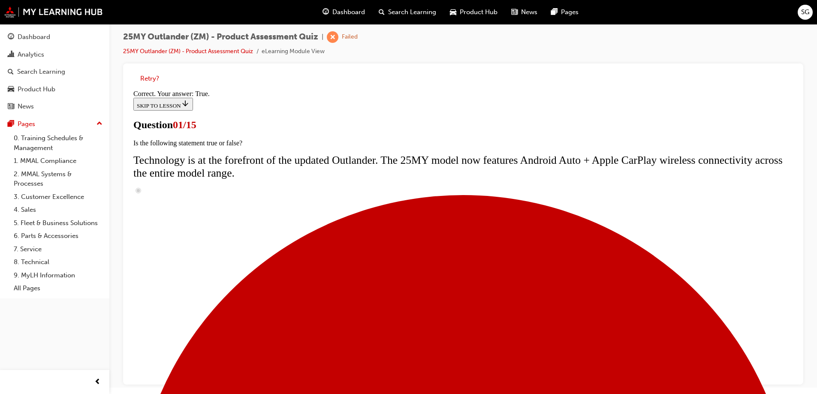
scroll to position [82, 0]
radio input "true"
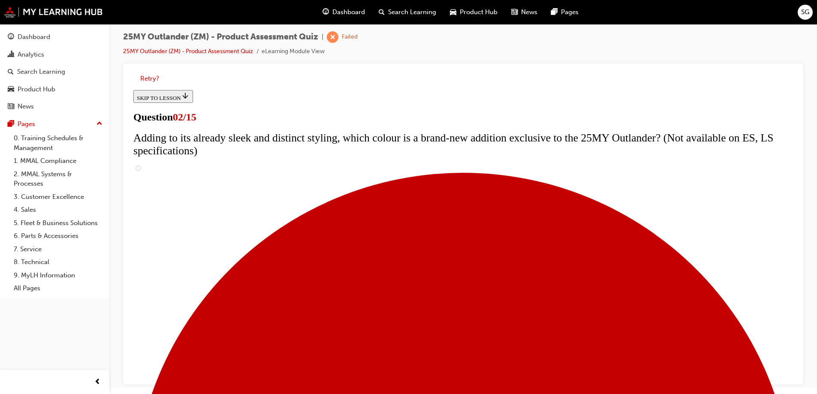
scroll to position [173, 0]
checkbox input "true"
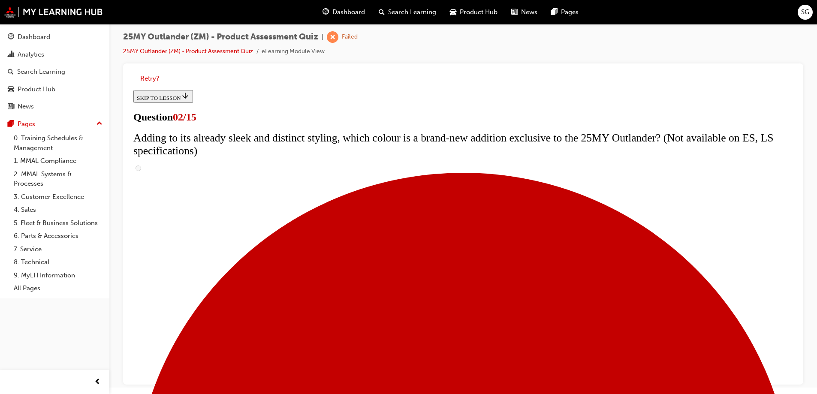
checkbox input "true"
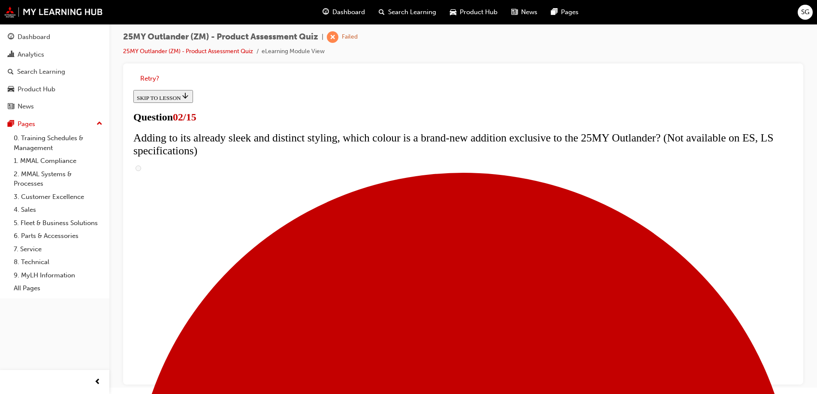
checkbox input "true"
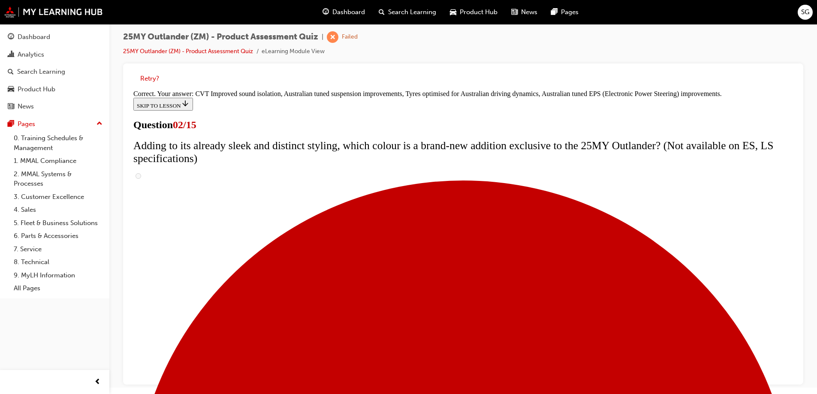
scroll to position [238, 0]
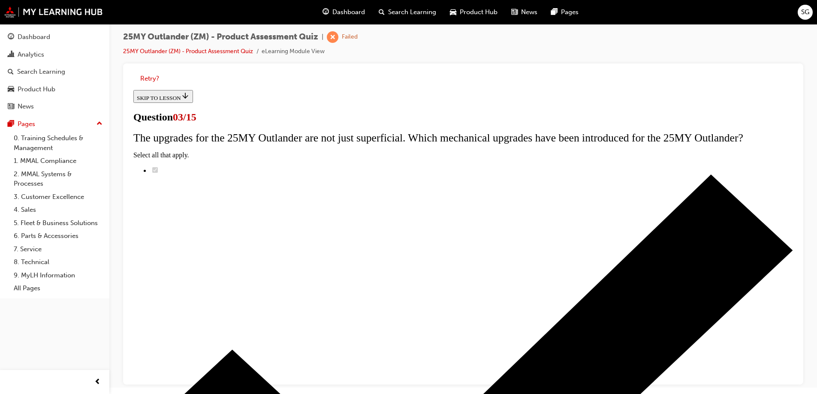
scroll to position [87, 0]
radio input "true"
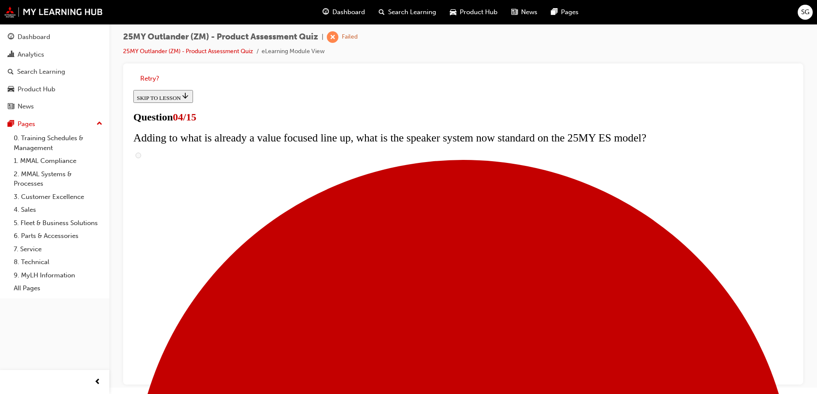
checkbox input "true"
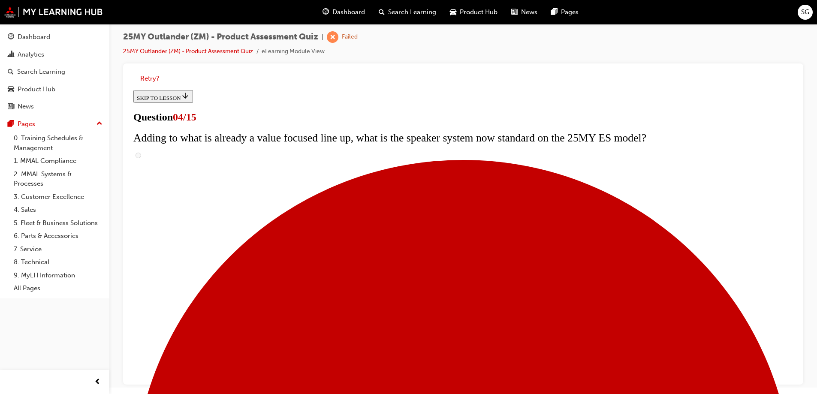
checkbox input "true"
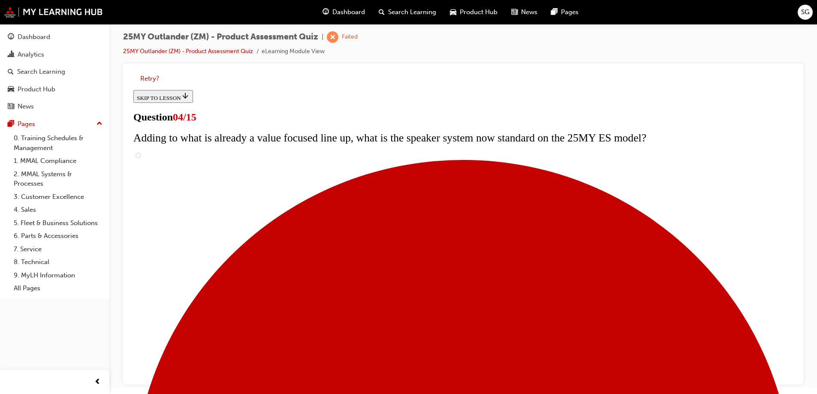
checkbox input "true"
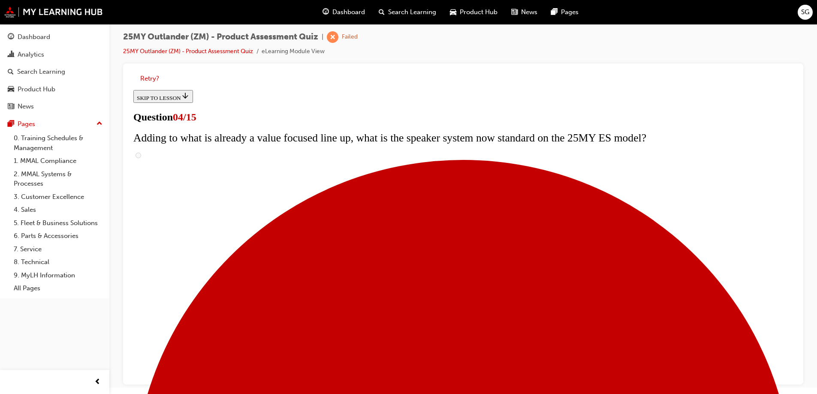
checkbox input "true"
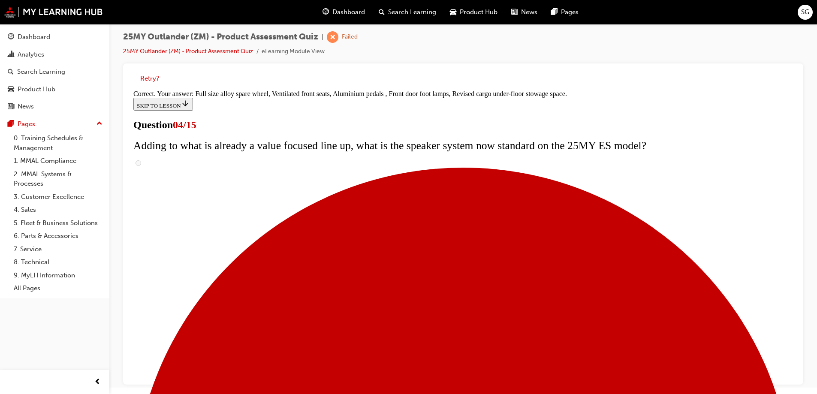
scroll to position [272, 0]
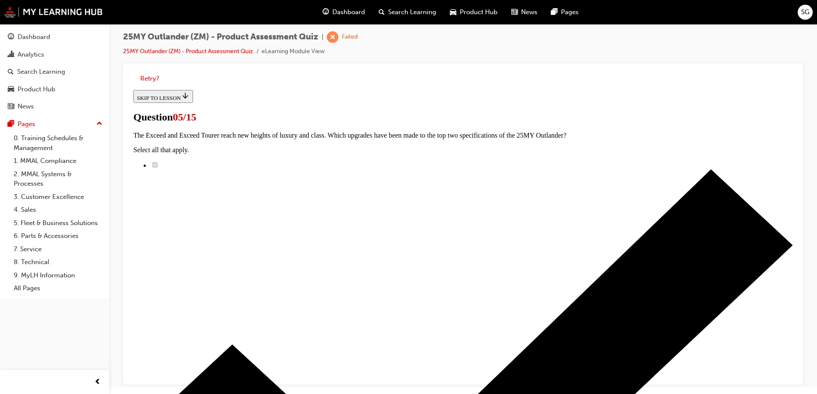
scroll to position [87, 0]
radio input "true"
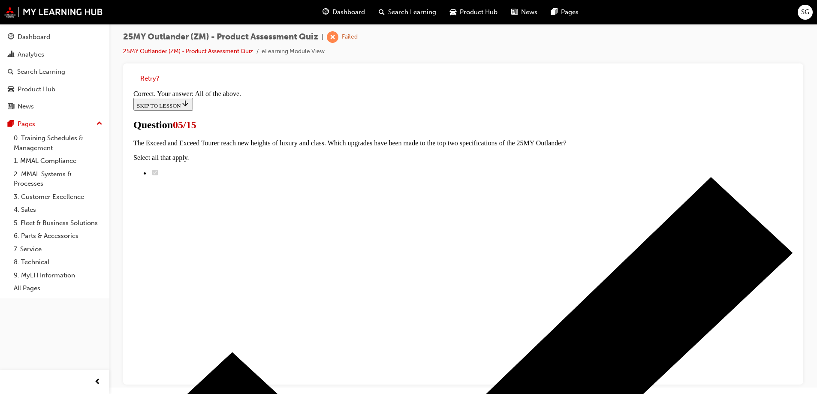
scroll to position [208, 0]
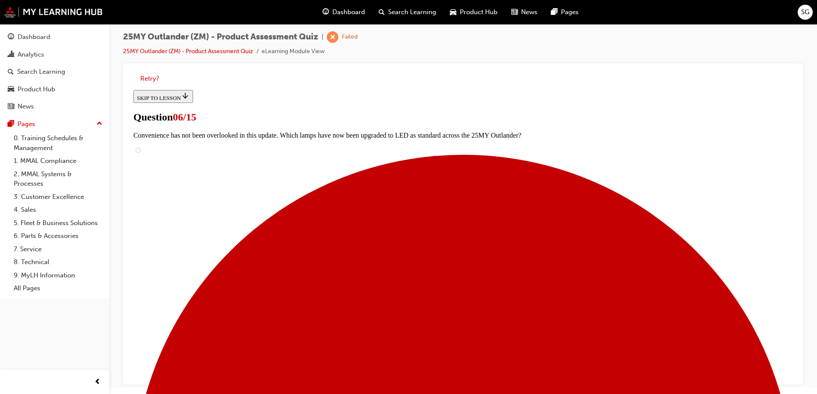
scroll to position [173, 0]
radio input "true"
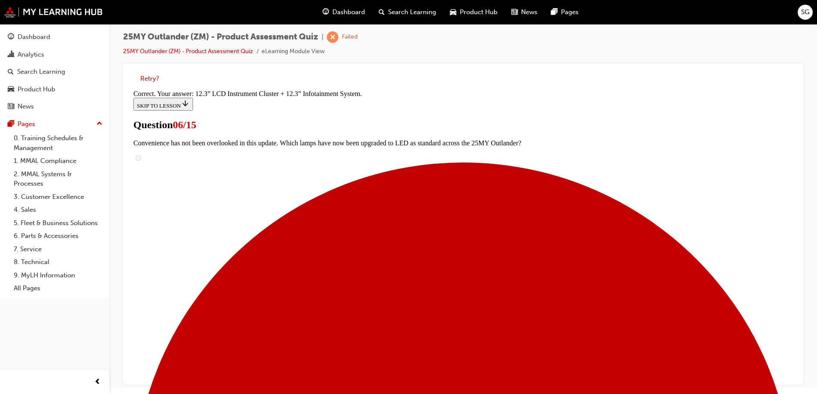
scroll to position [289, 0]
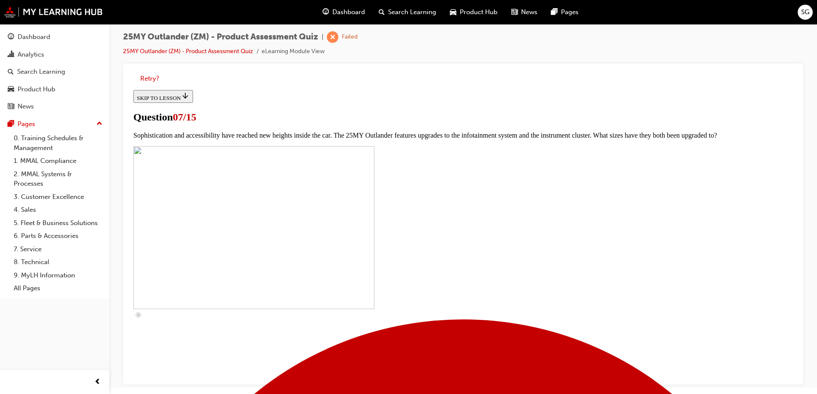
scroll to position [334, 0]
checkbox input "true"
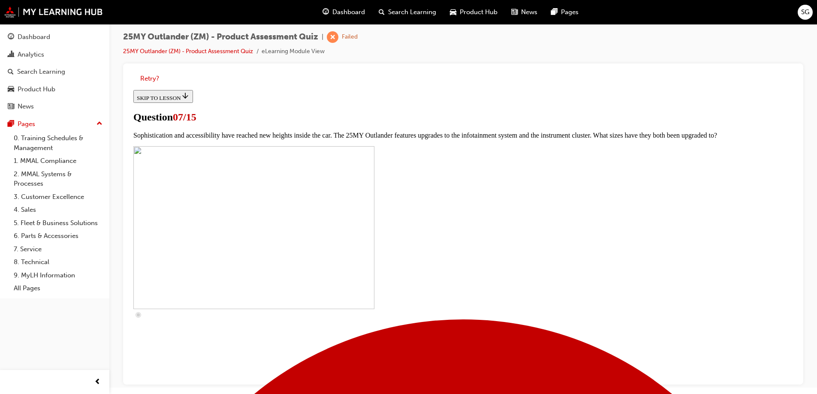
checkbox input "true"
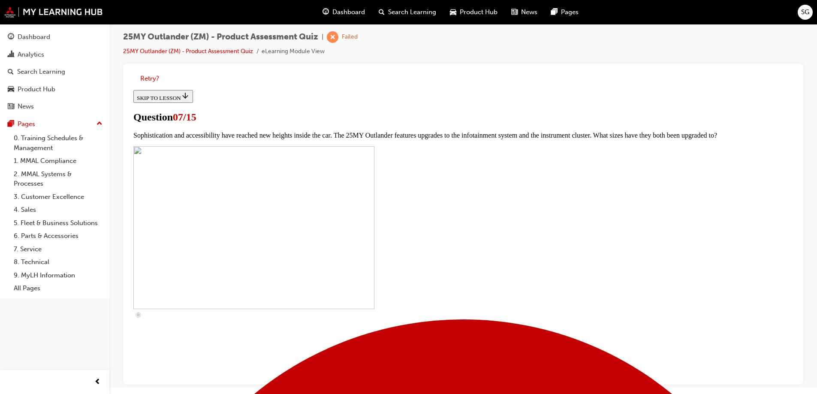
checkbox input "true"
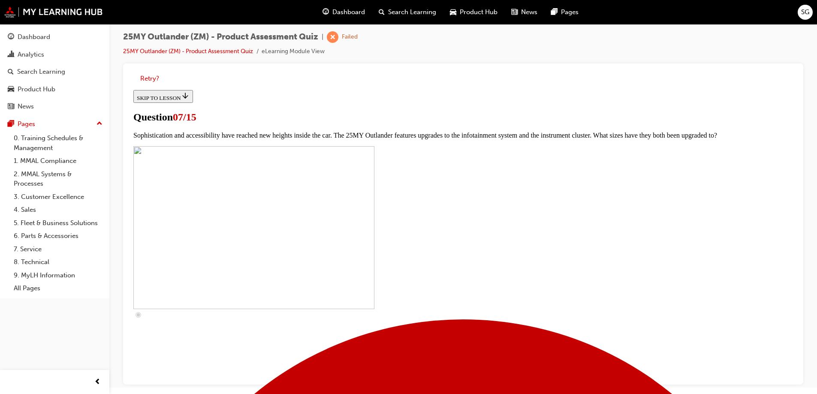
checkbox input "false"
checkbox input "true"
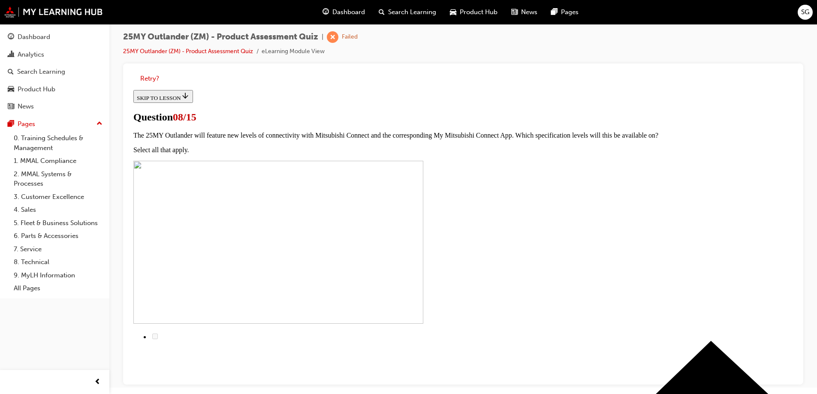
scroll to position [87, 0]
radio input "true"
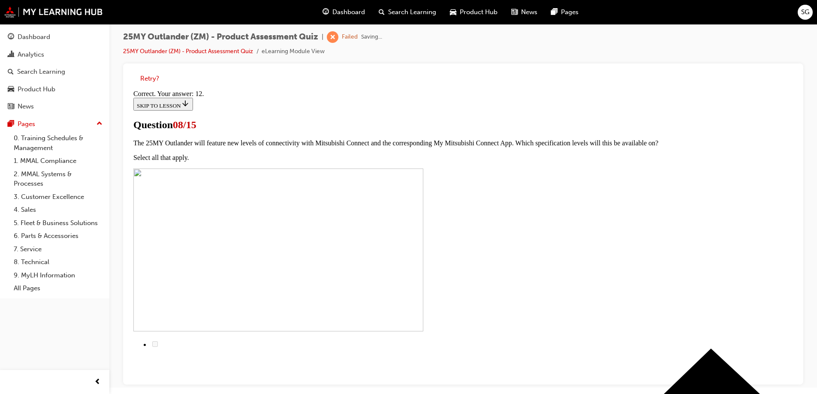
scroll to position [140, 0]
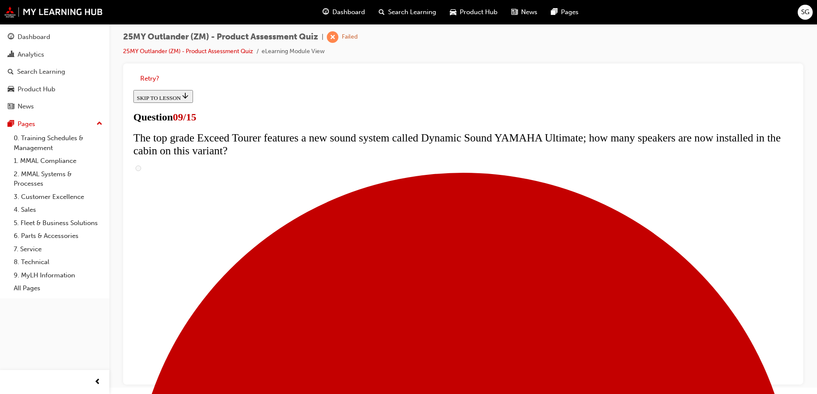
scroll to position [394, 0]
radio input "true"
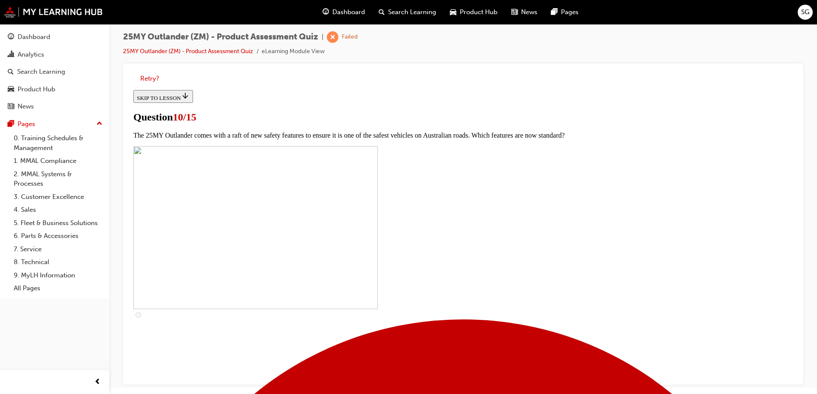
scroll to position [173, 0]
checkbox input "true"
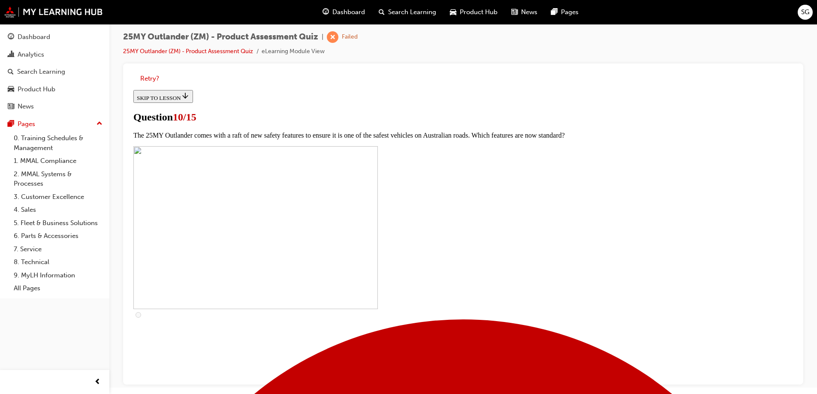
checkbox input "true"
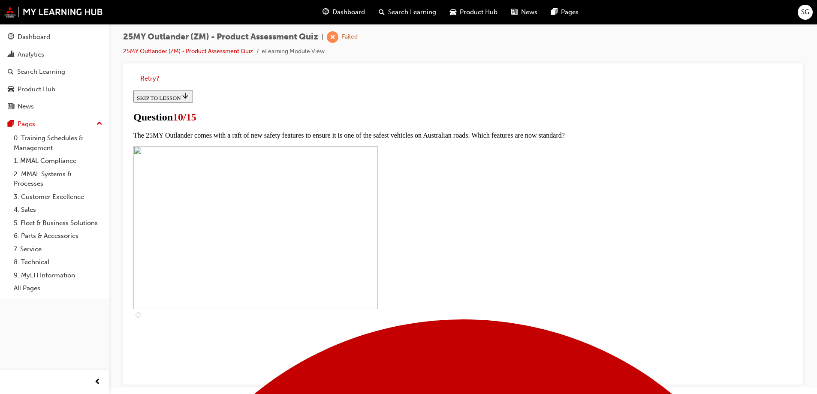
scroll to position [301, 0]
checkbox input "true"
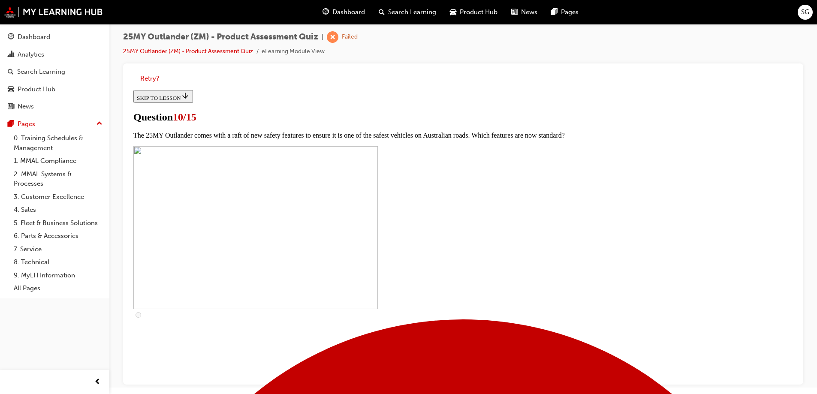
checkbox input "true"
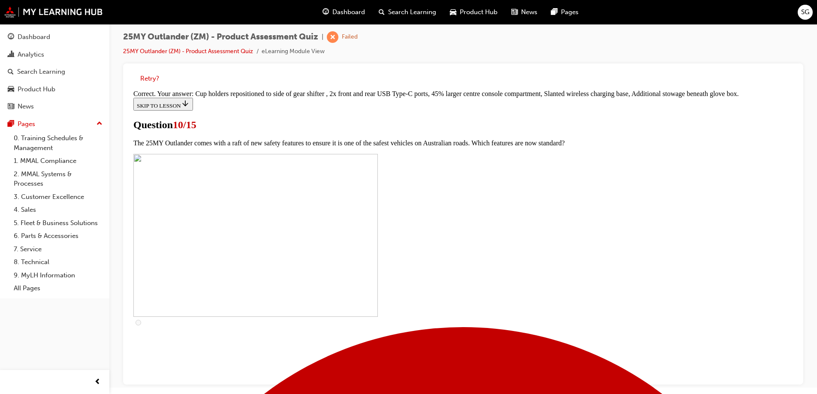
scroll to position [366, 0]
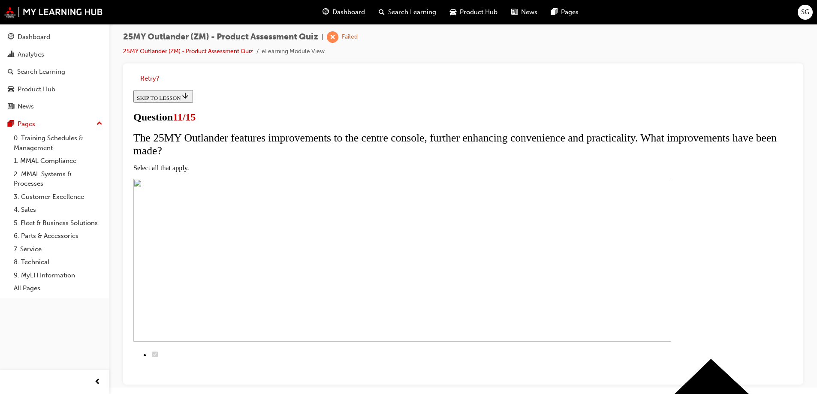
scroll to position [87, 0]
checkbox input "true"
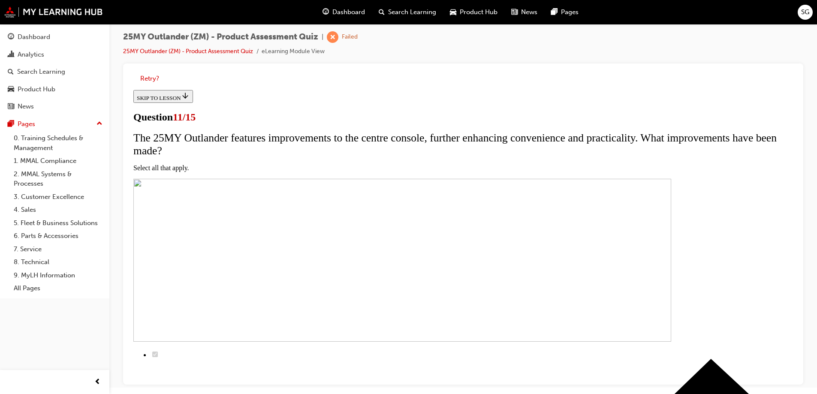
checkbox input "true"
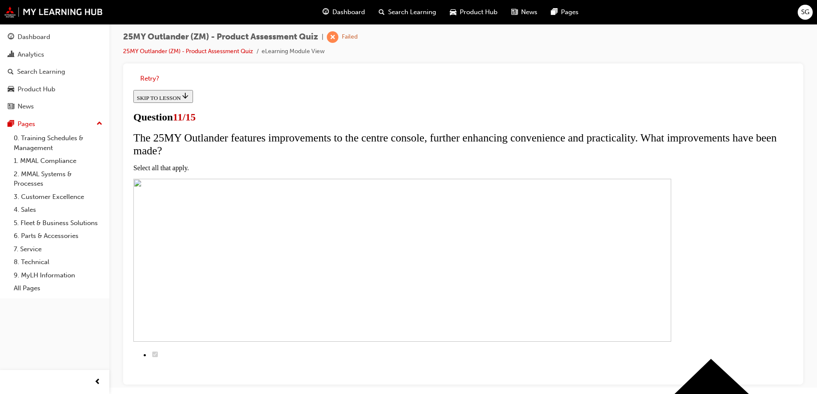
checkbox input "true"
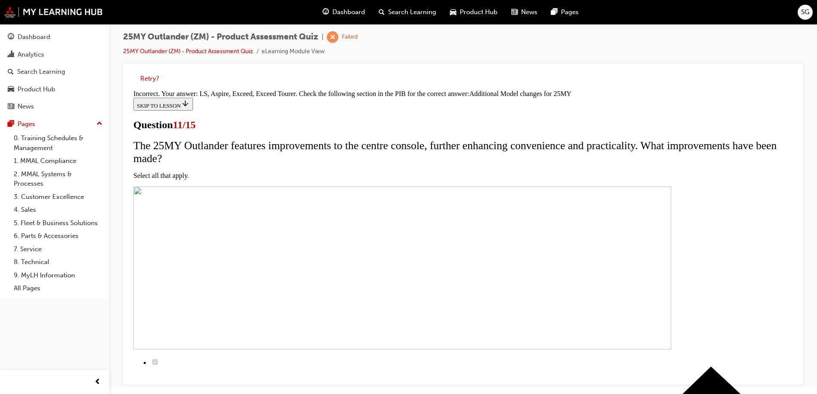
scroll to position [256, 0]
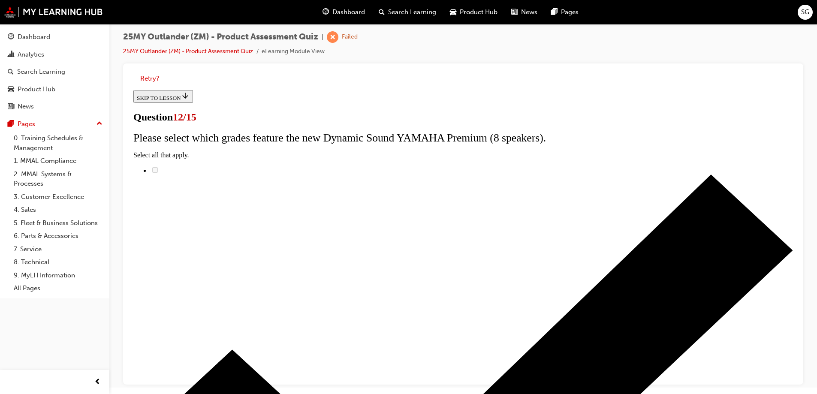
radio input "true"
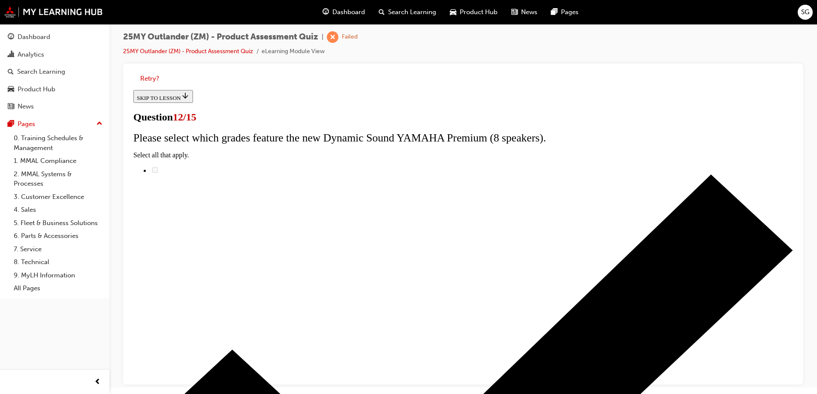
radio input "true"
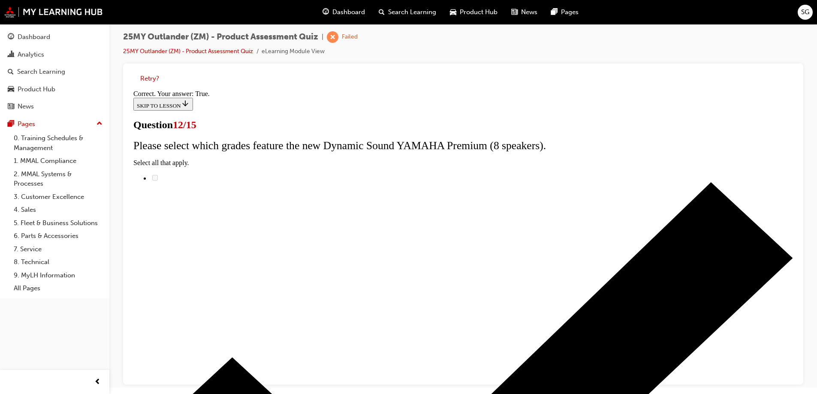
scroll to position [100, 0]
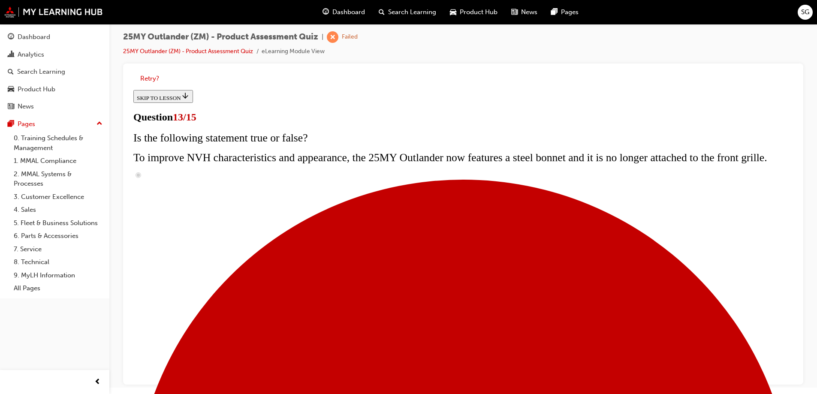
scroll to position [130, 0]
radio input "true"
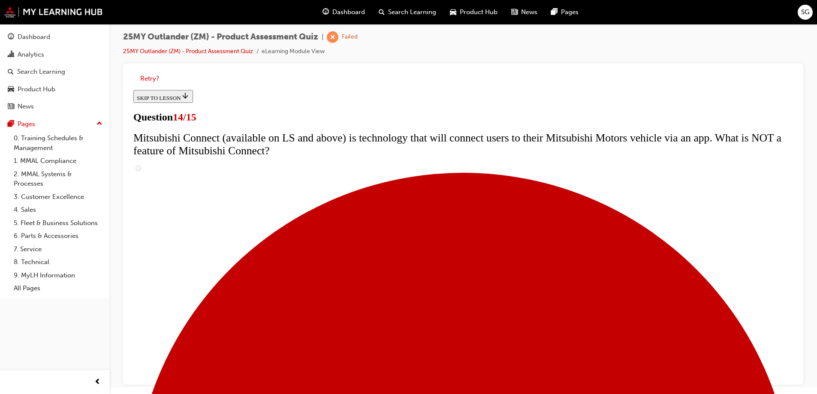
scroll to position [216, 0]
radio input "true"
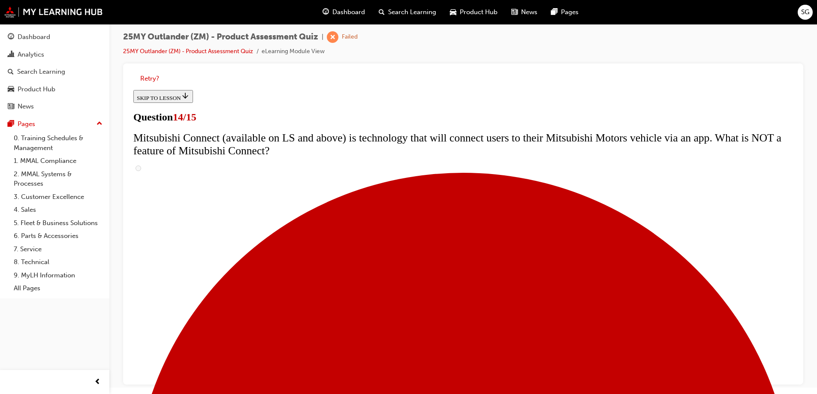
radio input "true"
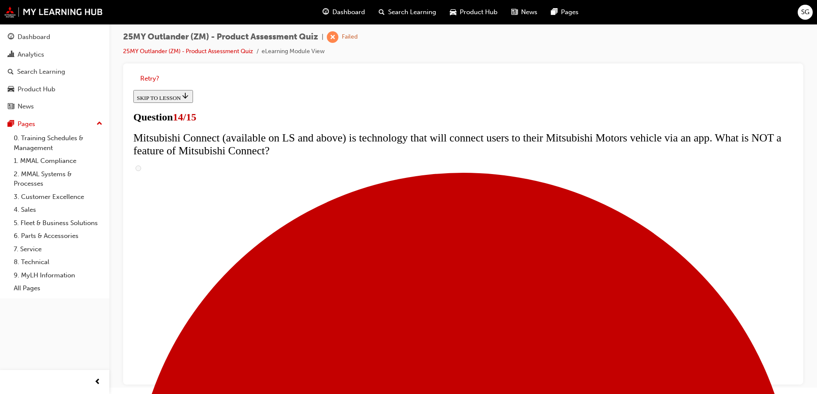
scroll to position [305, 0]
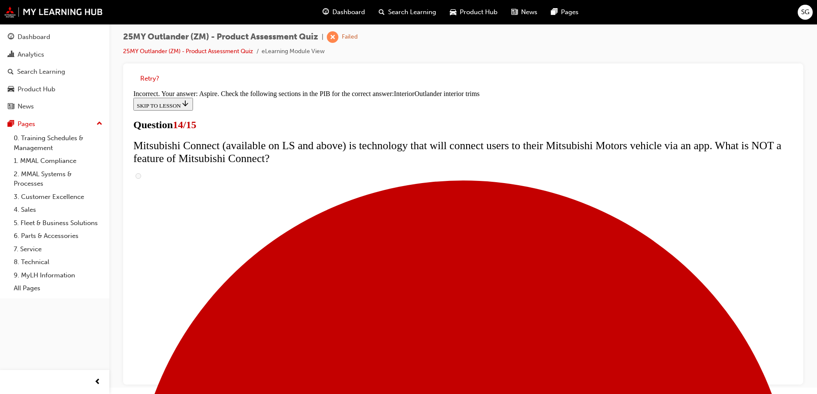
scroll to position [446, 0]
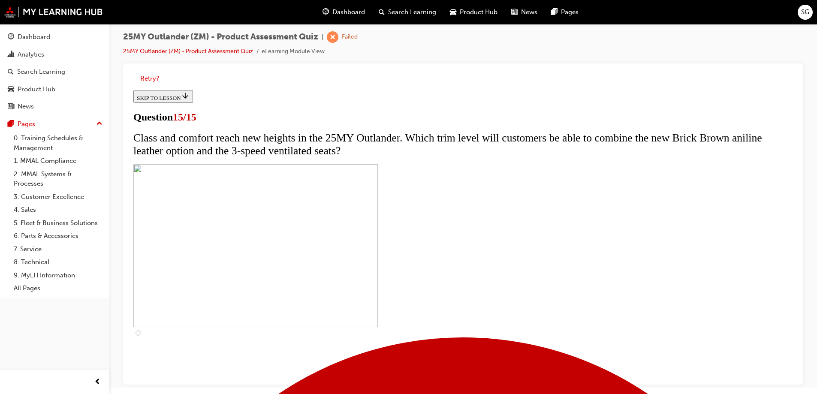
scroll to position [141, 0]
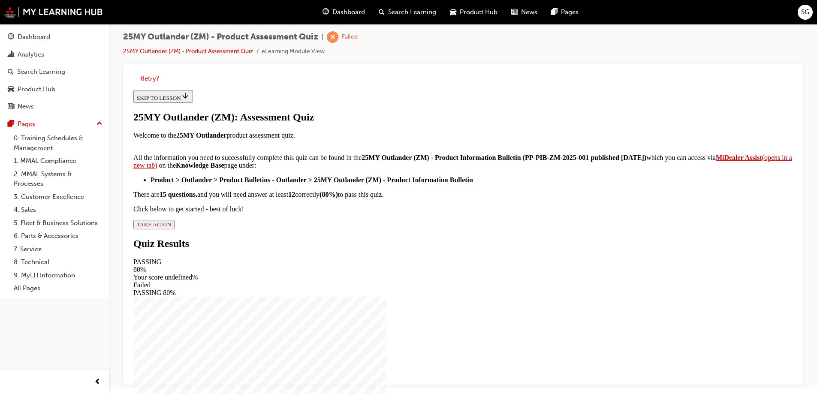
scroll to position [139, 0]
click at [171, 228] on span "TAKE AGAIN" at bounding box center [154, 224] width 34 height 6
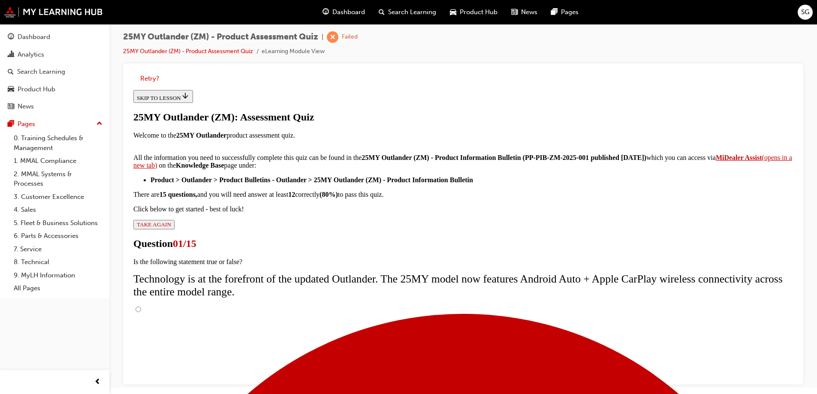
scroll to position [1, 0]
